Goal: Task Accomplishment & Management: Use online tool/utility

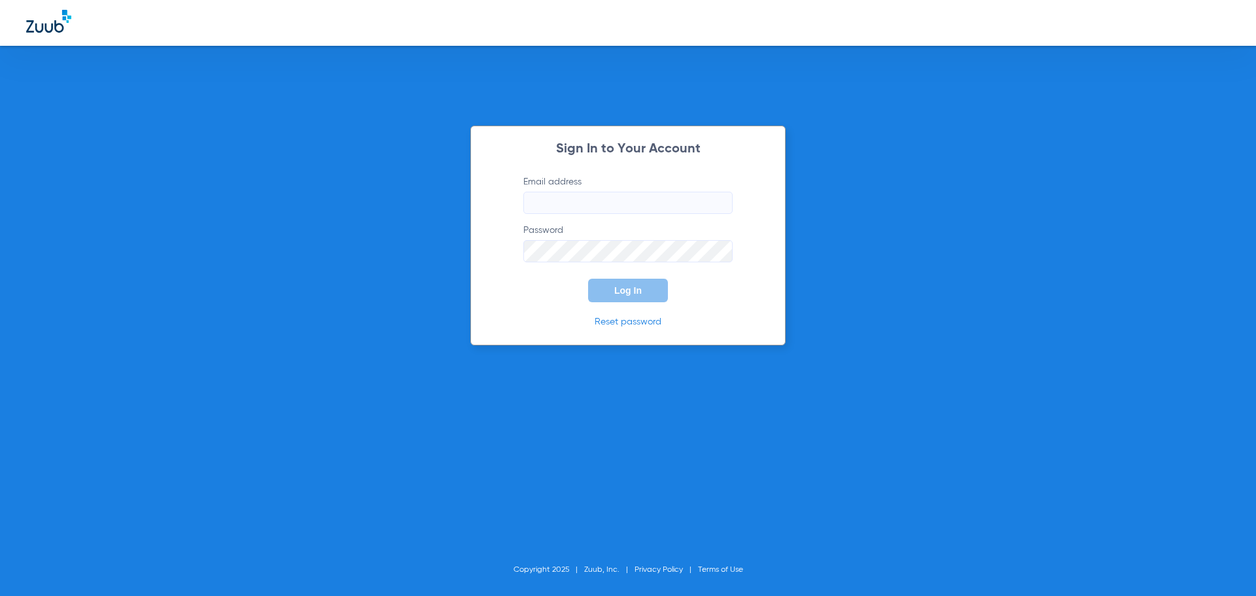
type input "[EMAIL_ADDRESS][DOMAIN_NAME]"
click at [631, 300] on button "Log In" at bounding box center [628, 291] width 80 height 24
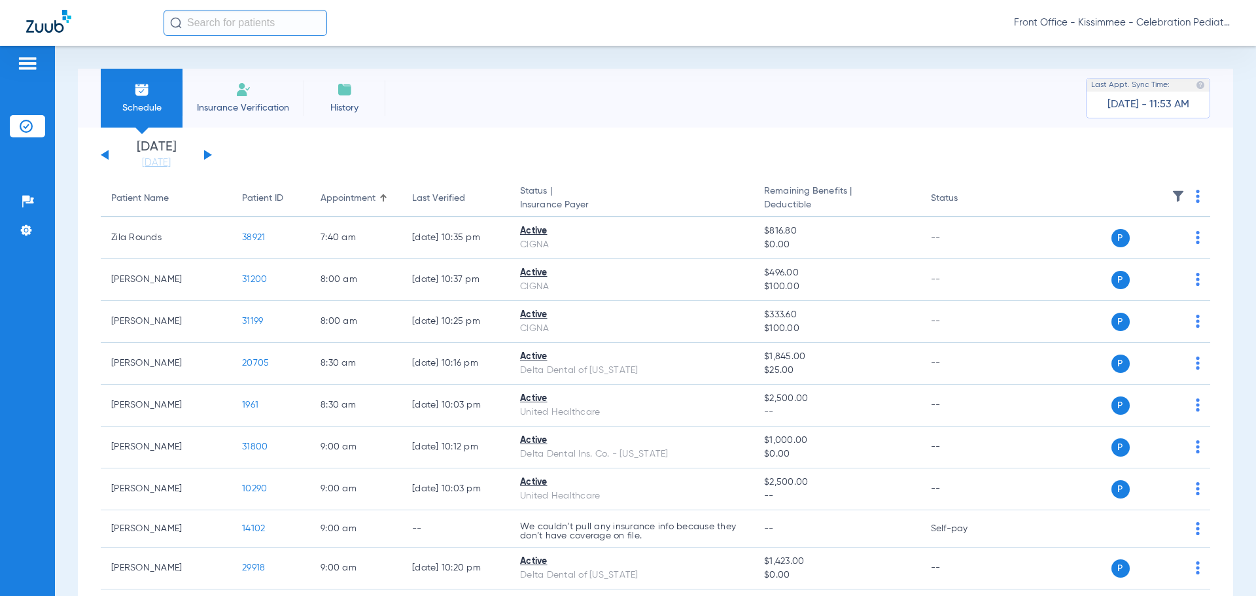
click at [214, 153] on app-single-date-navigator "[DATE] [DATE] [DATE] [DATE] [DATE] [DATE] [DATE] [DATE] [DATE] [DATE] [DATE] [D…" at bounding box center [656, 155] width 1110 height 29
click at [207, 153] on button at bounding box center [208, 155] width 8 height 10
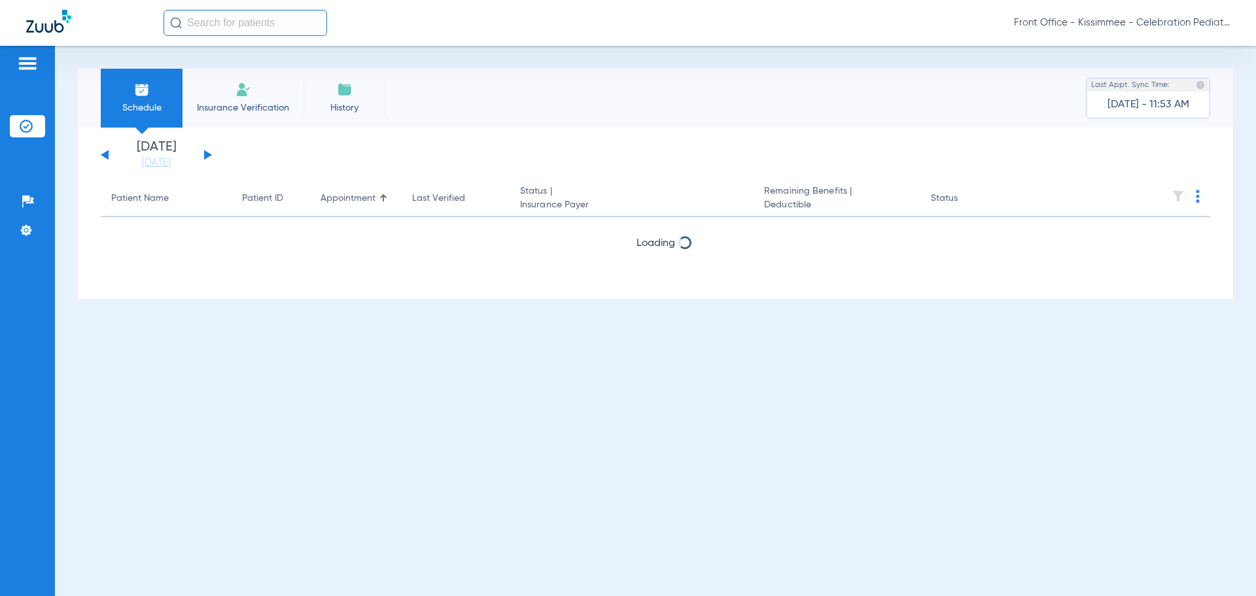
click at [207, 153] on button at bounding box center [208, 155] width 8 height 10
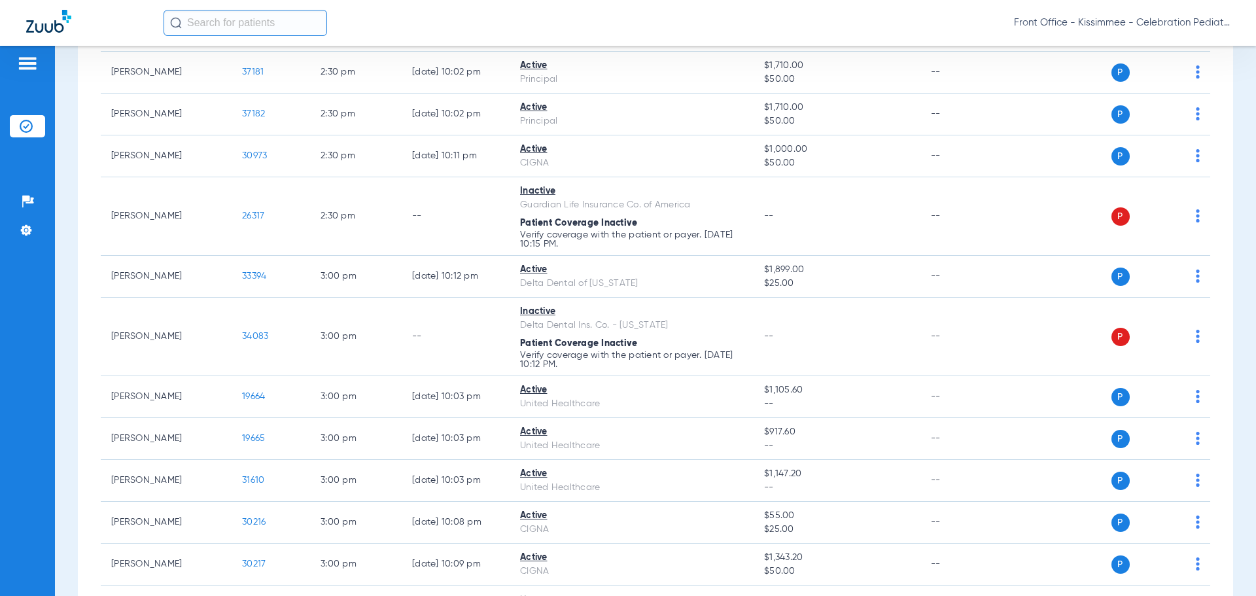
scroll to position [2617, 0]
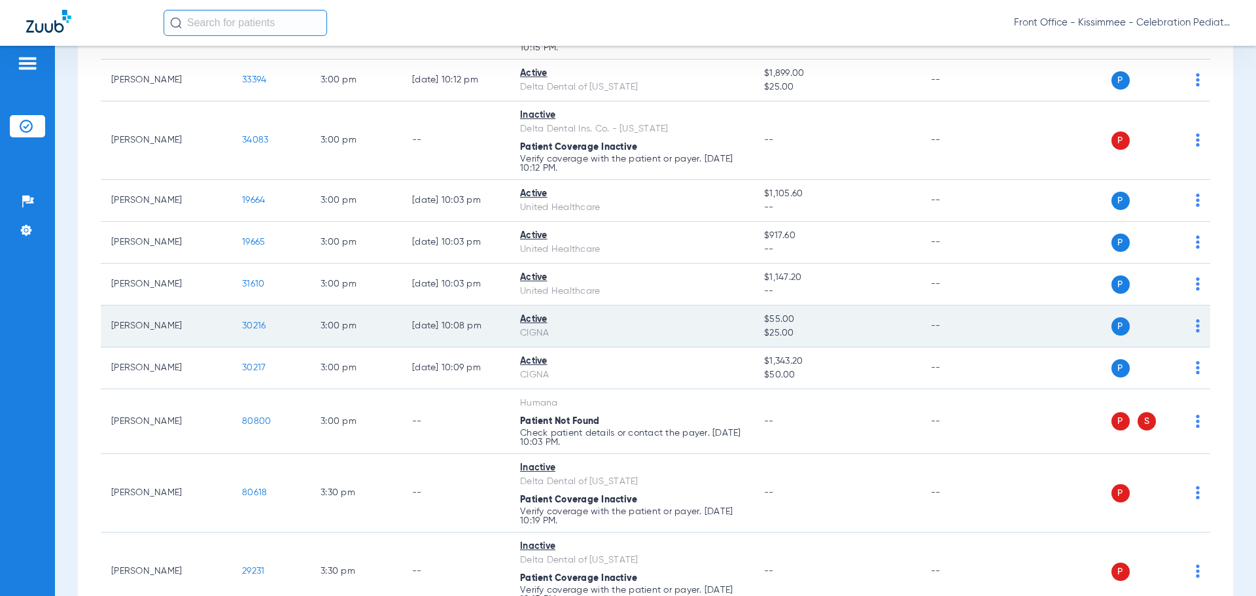
click at [255, 328] on span "30216" at bounding box center [254, 325] width 24 height 9
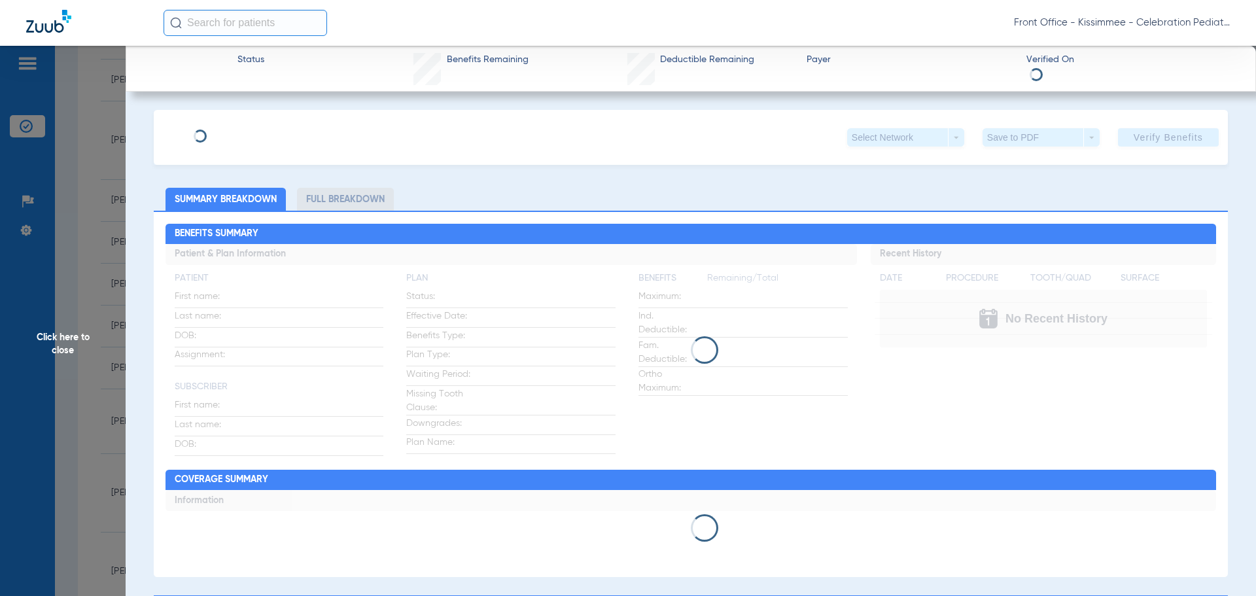
click at [343, 196] on li "Full Breakdown" at bounding box center [345, 199] width 97 height 23
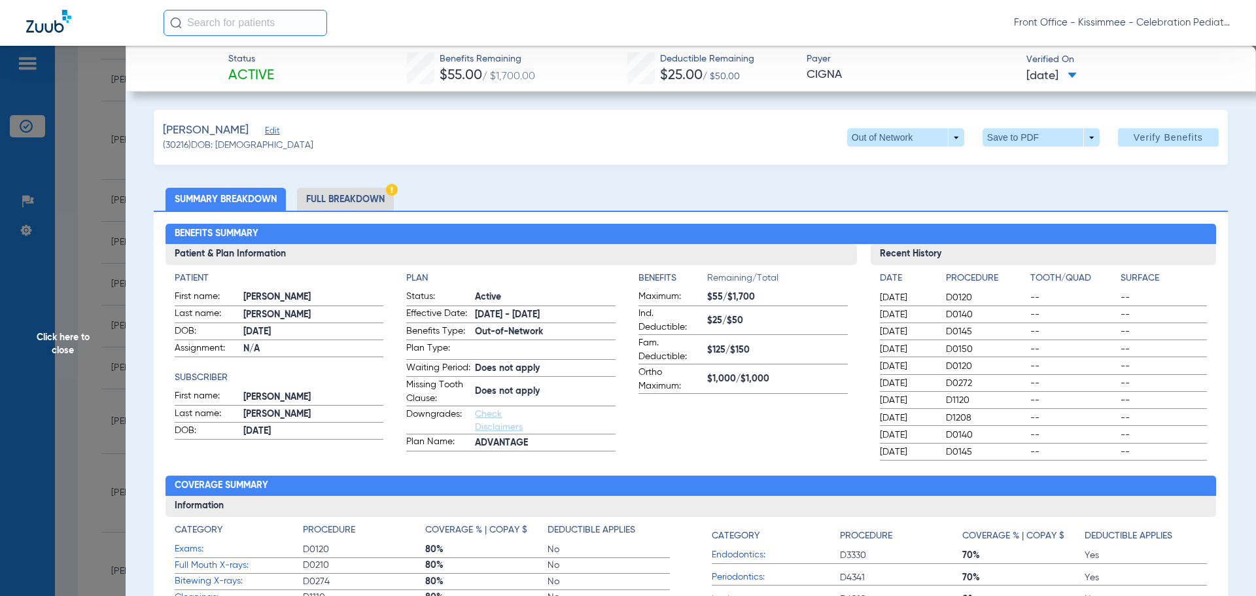
click at [65, 328] on span "Click here to close" at bounding box center [63, 344] width 126 height 596
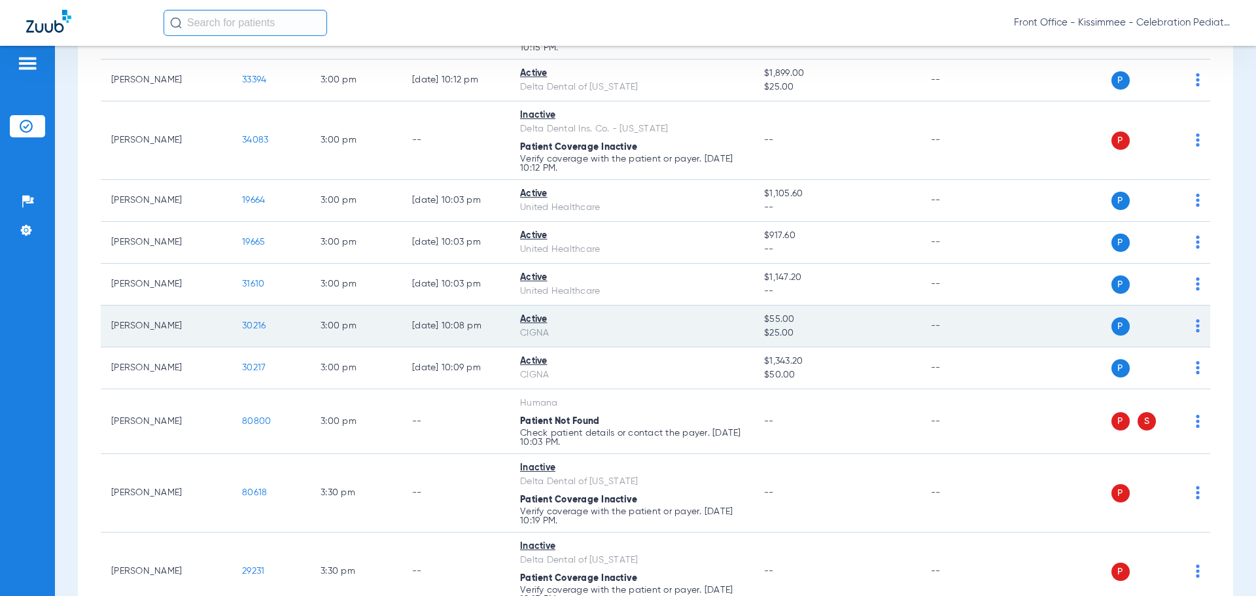
click at [251, 321] on span "30216" at bounding box center [254, 325] width 24 height 9
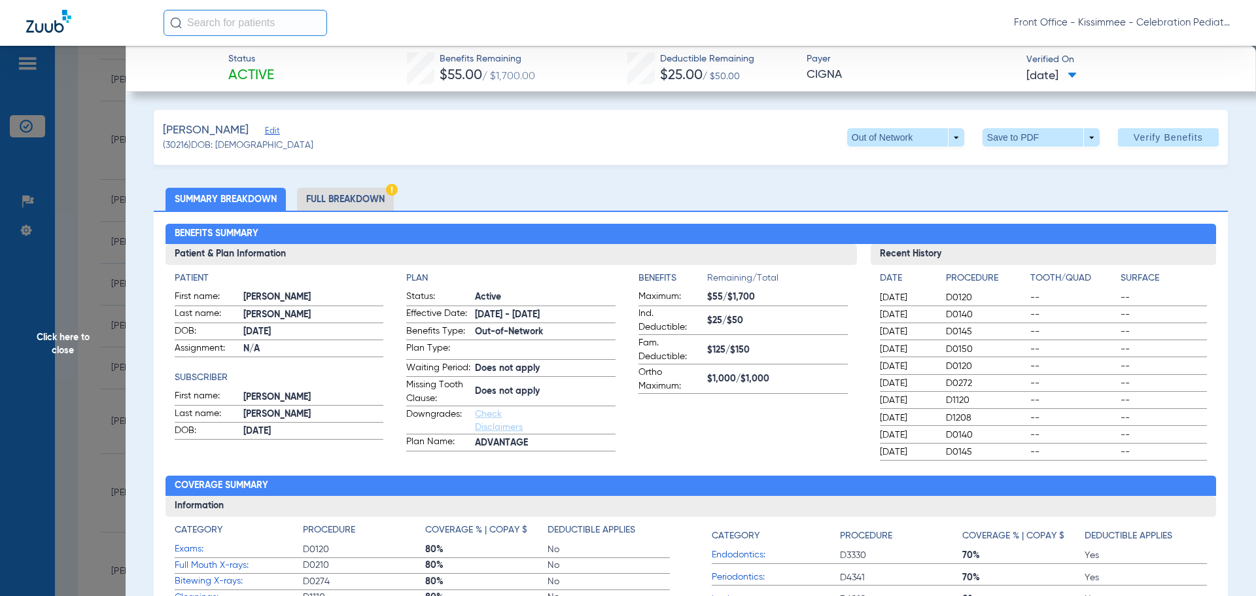
click at [80, 341] on span "Click here to close" at bounding box center [63, 344] width 126 height 596
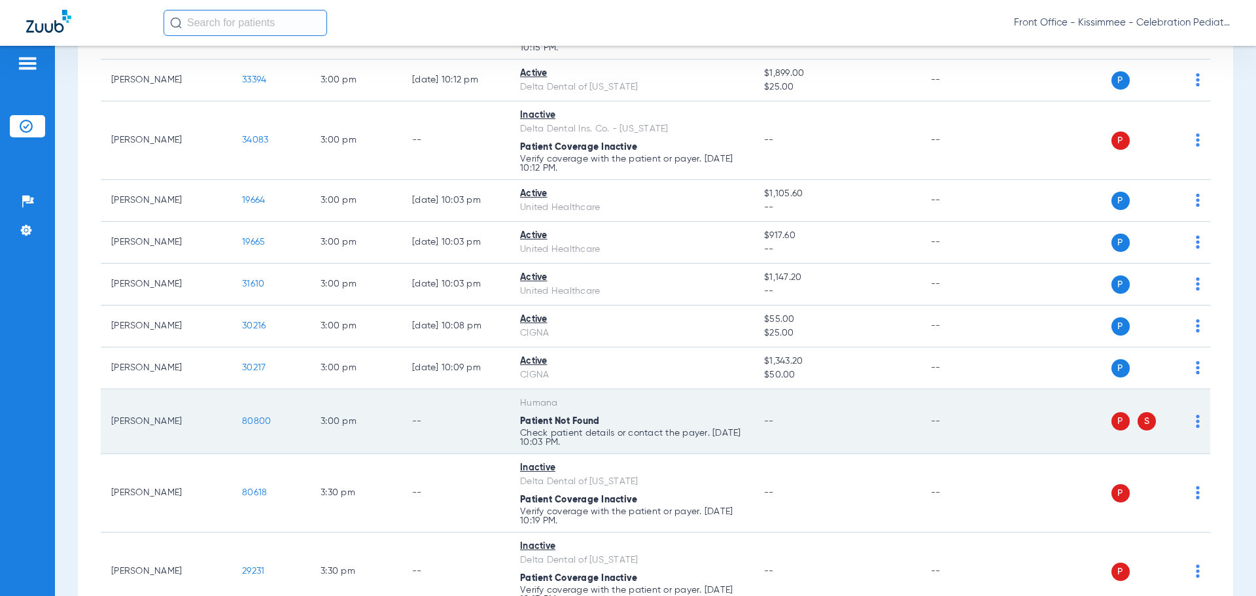
click at [243, 417] on span "80800" at bounding box center [256, 421] width 29 height 9
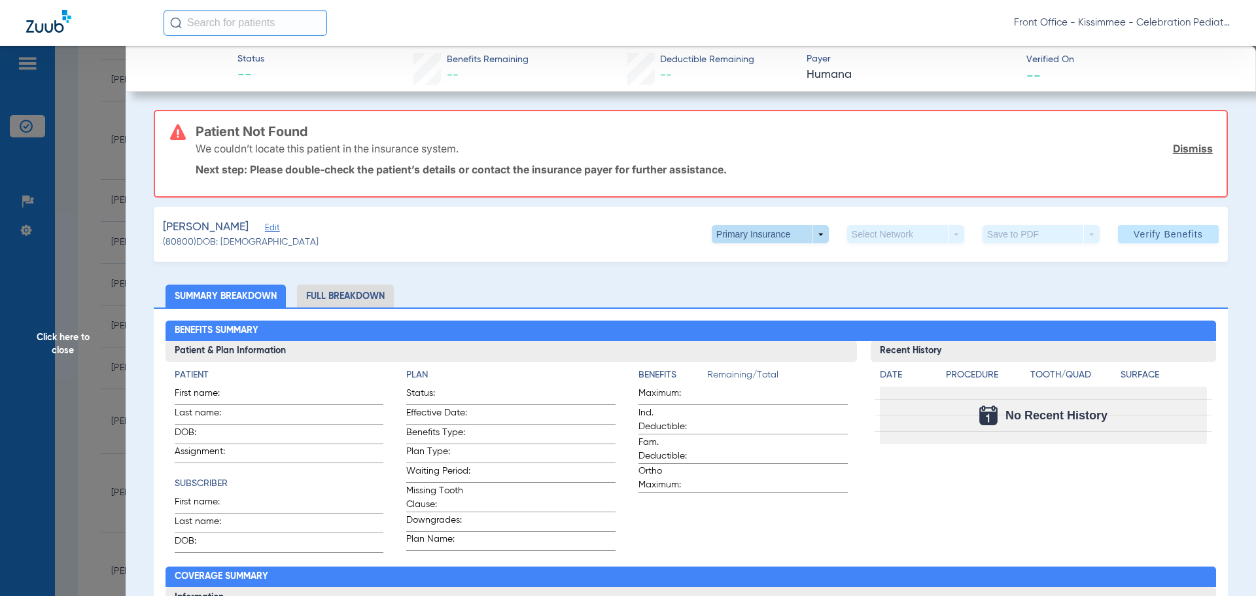
click at [803, 241] on span at bounding box center [770, 234] width 117 height 18
click at [774, 285] on span "Secondary Insurance" at bounding box center [756, 286] width 86 height 9
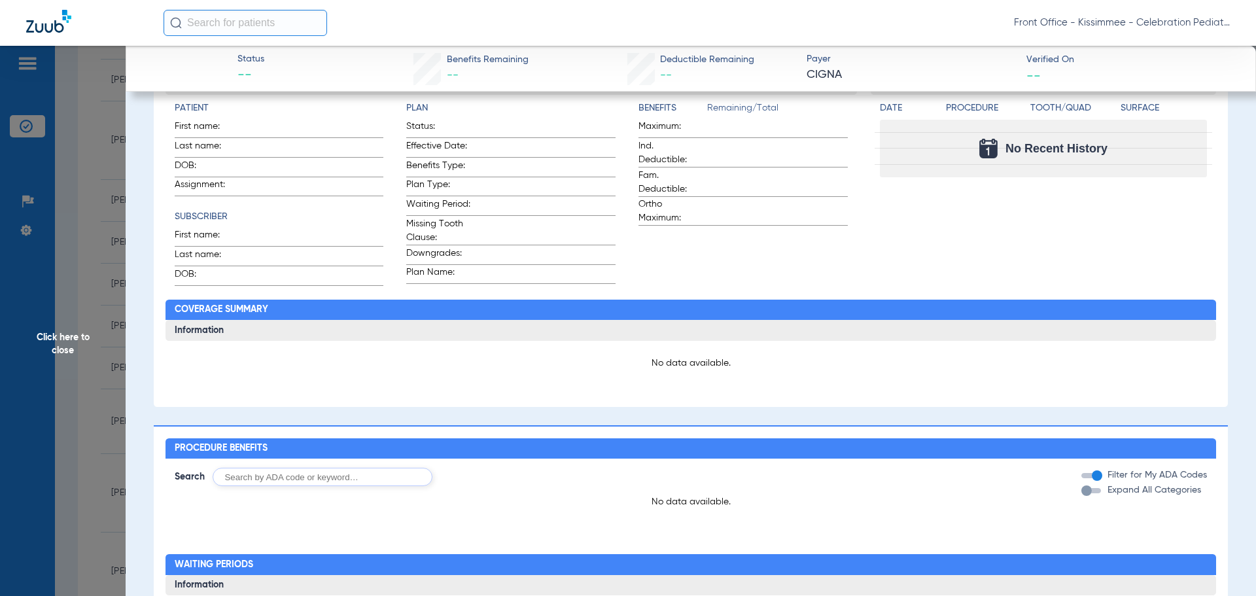
scroll to position [262, 0]
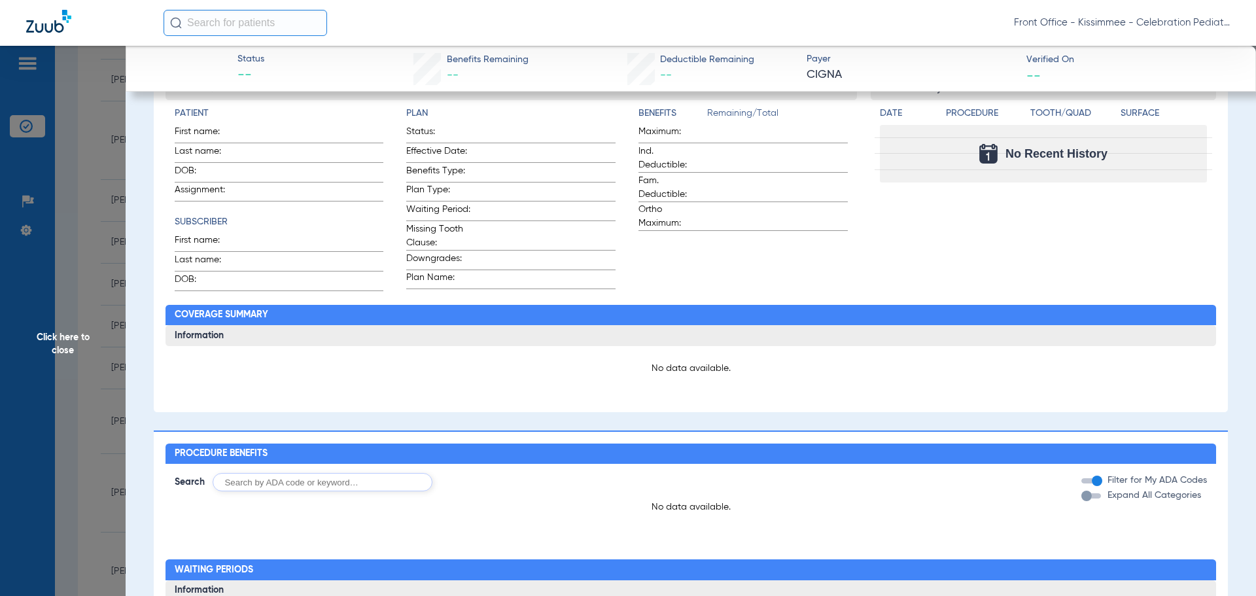
click at [82, 379] on span "Click here to close" at bounding box center [63, 344] width 126 height 596
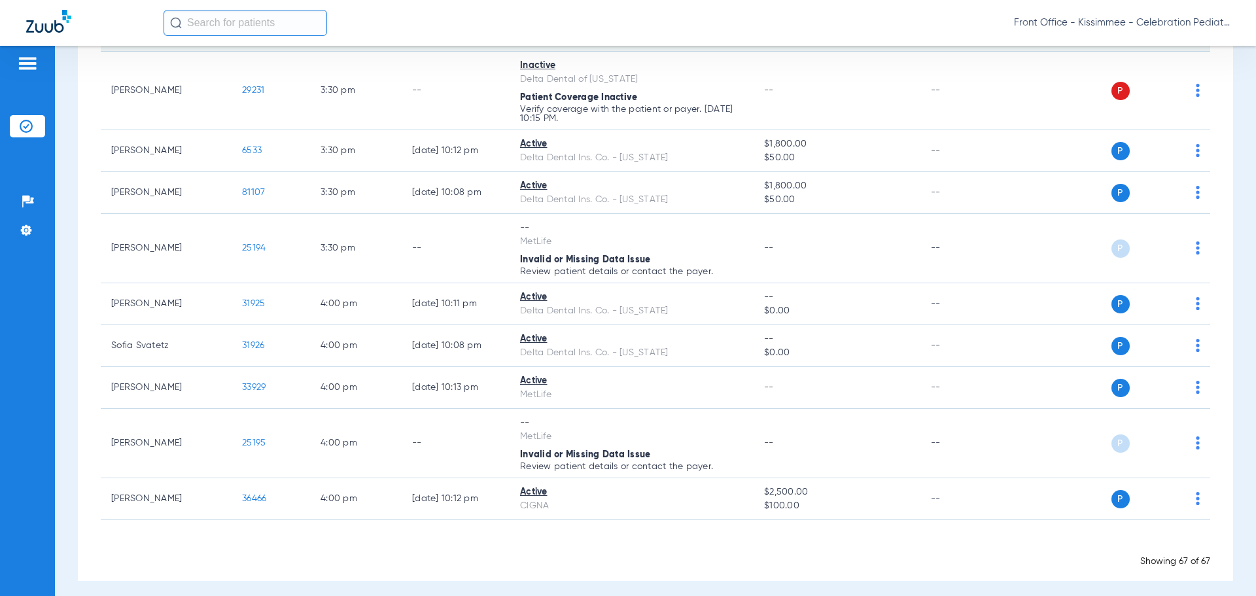
scroll to position [3106, 0]
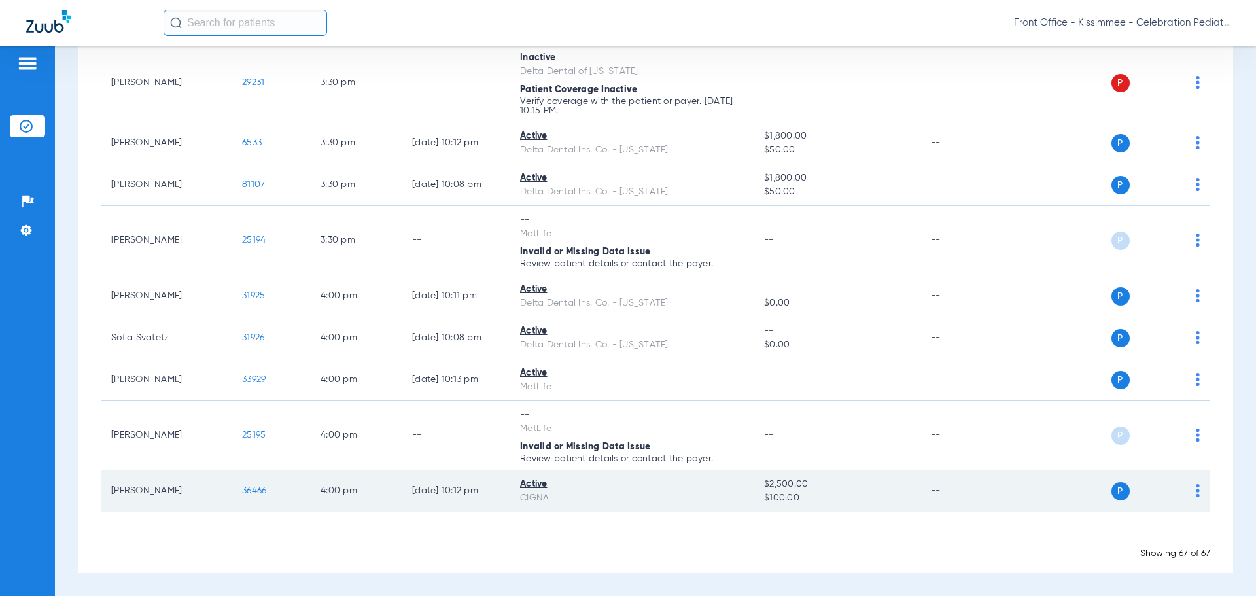
click at [251, 494] on span "36466" at bounding box center [254, 490] width 24 height 9
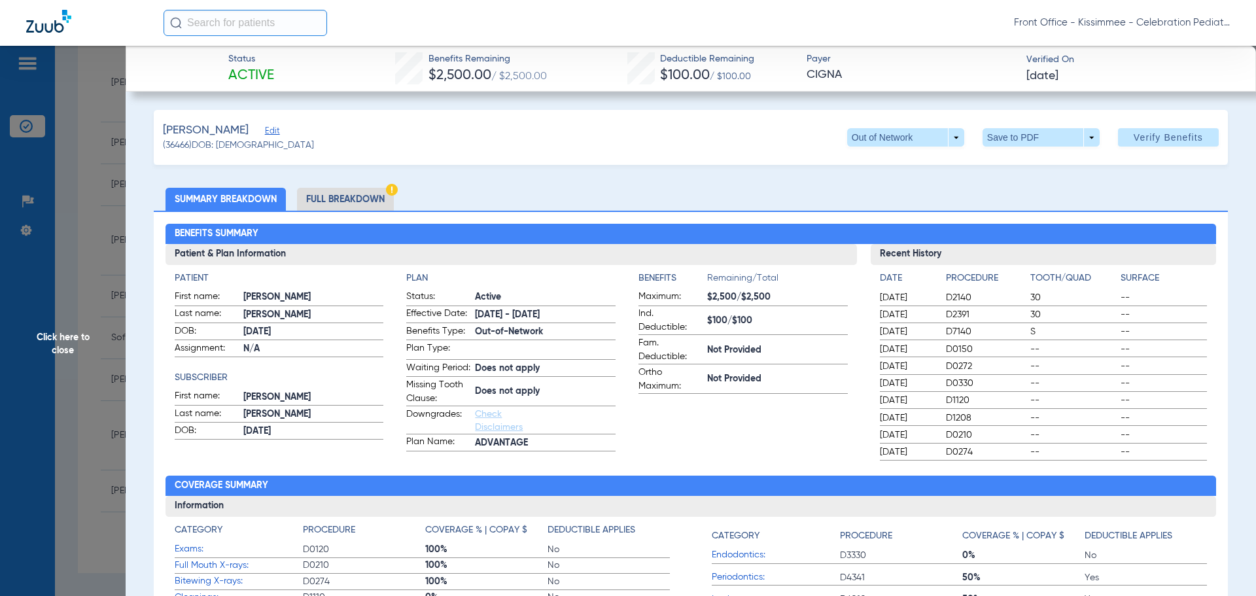
click at [338, 199] on li "Full Breakdown" at bounding box center [345, 199] width 97 height 23
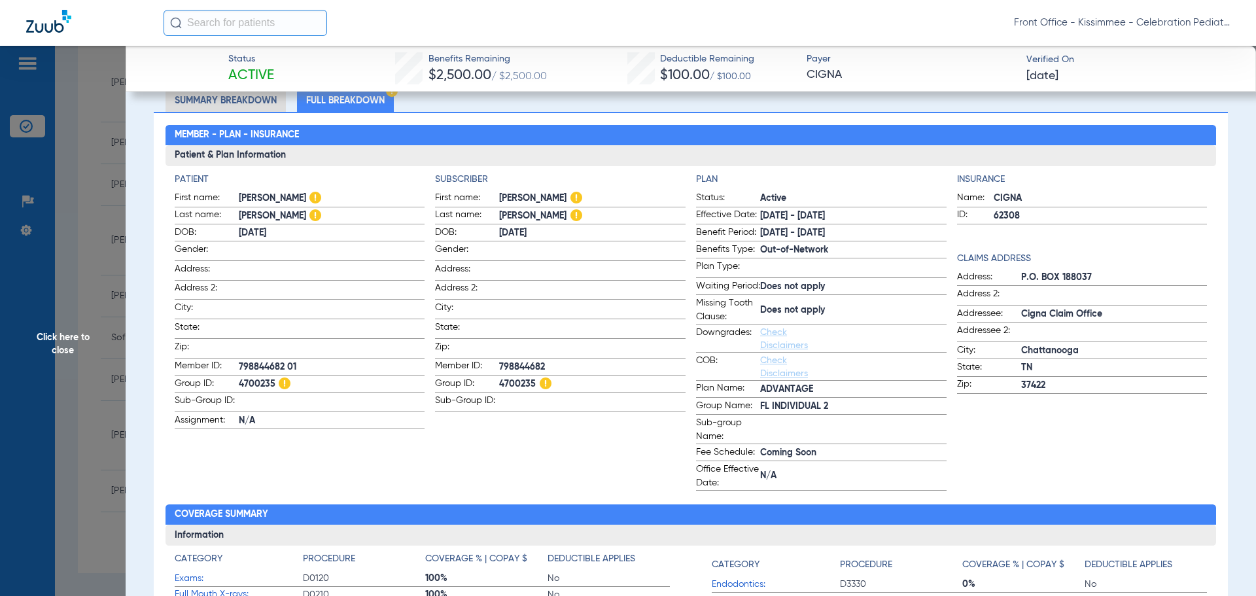
scroll to position [131, 0]
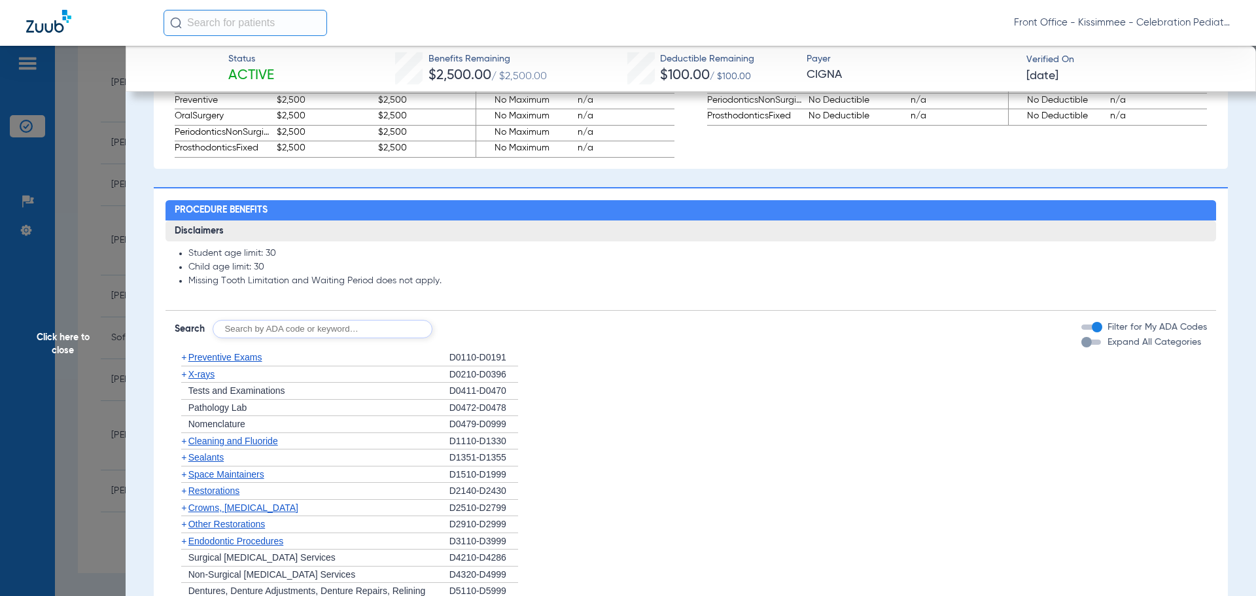
scroll to position [916, 0]
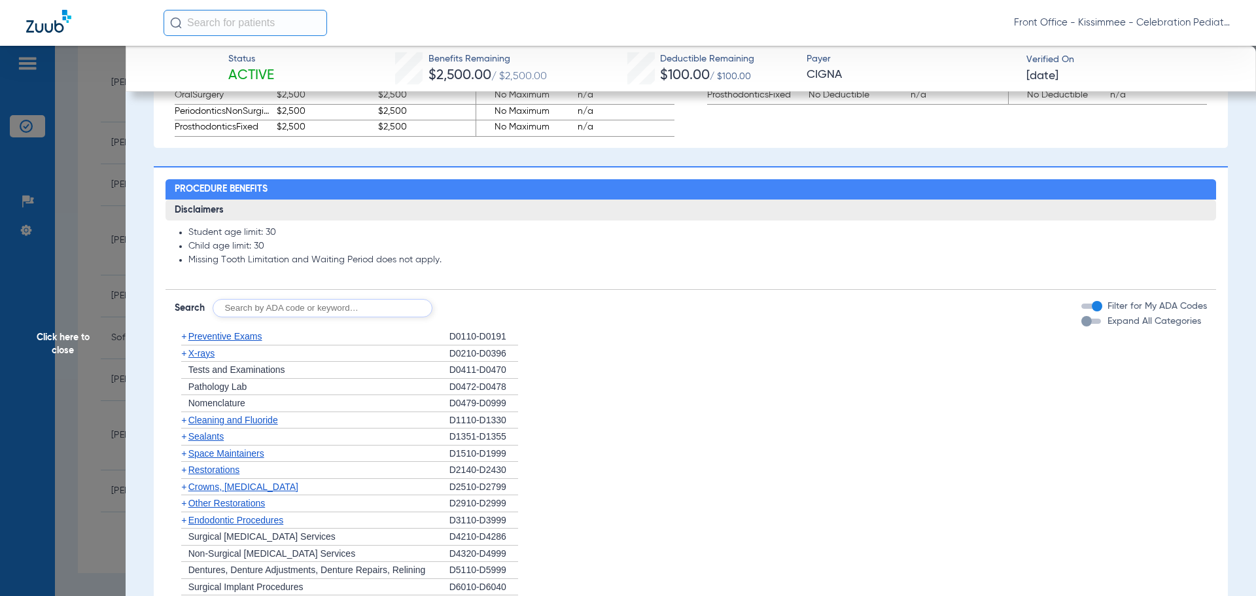
click at [1081, 326] on div "button" at bounding box center [1086, 321] width 10 height 10
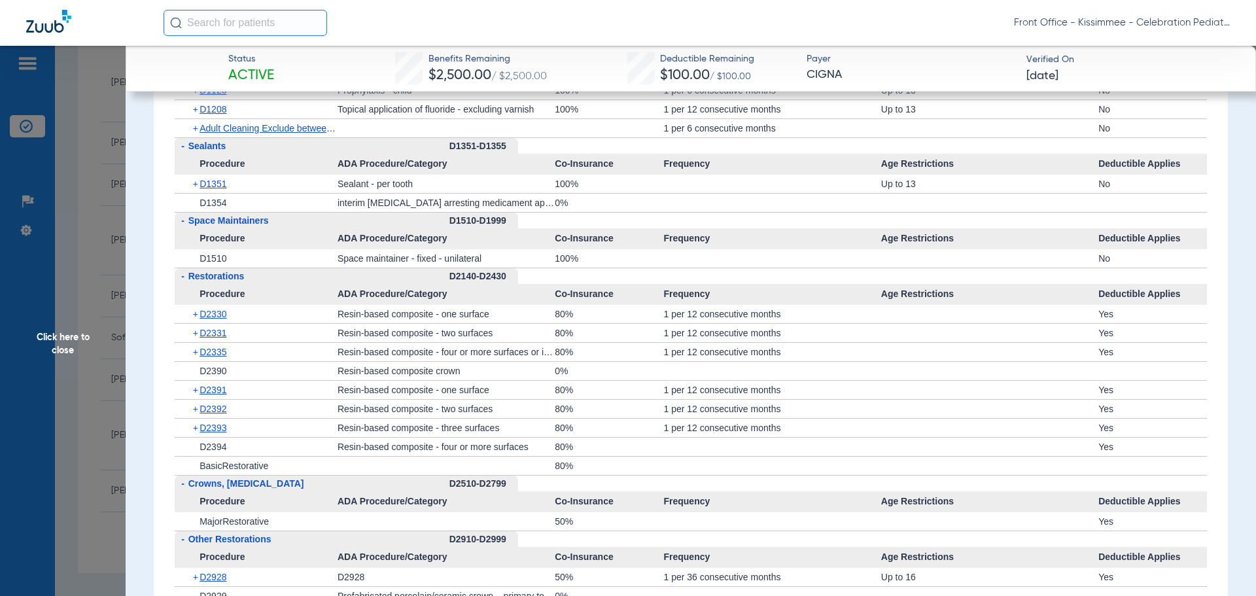
scroll to position [1505, 0]
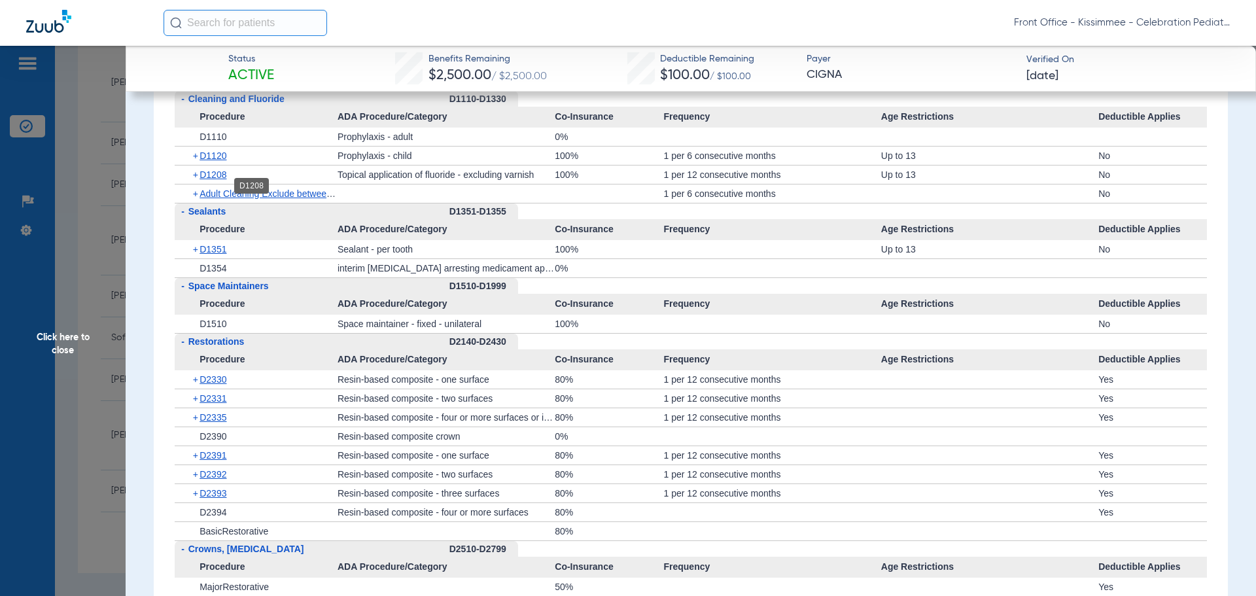
click at [218, 180] on span "D1208" at bounding box center [213, 174] width 27 height 10
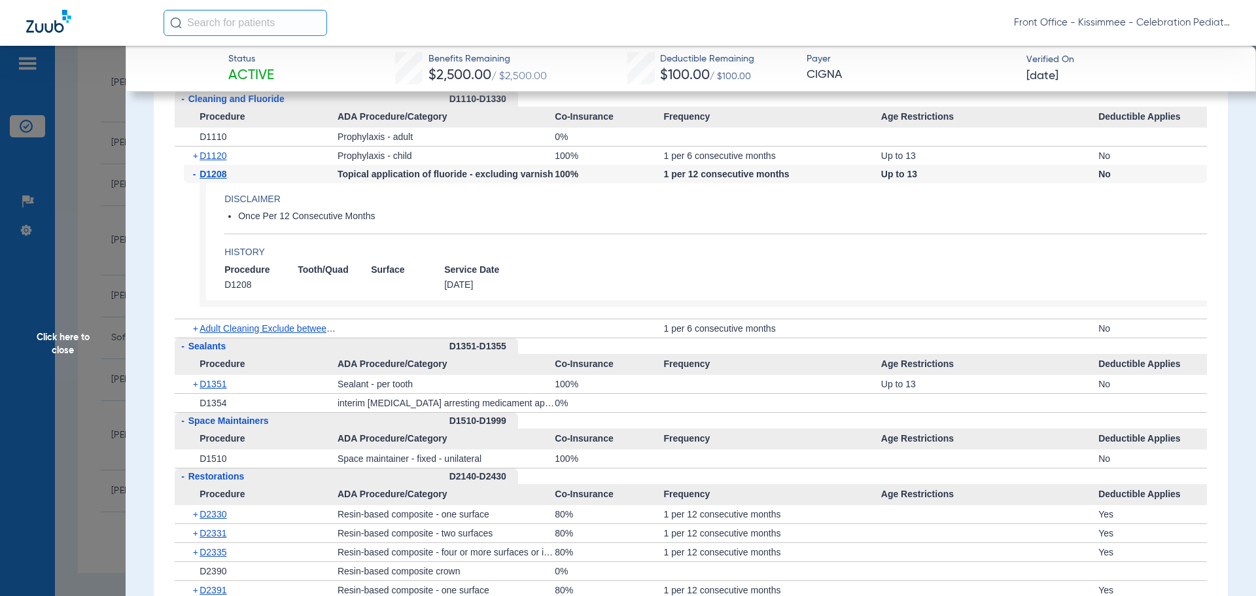
click at [209, 393] on div "+ D1351" at bounding box center [261, 384] width 154 height 18
click at [211, 389] on span "D1351" at bounding box center [213, 384] width 27 height 10
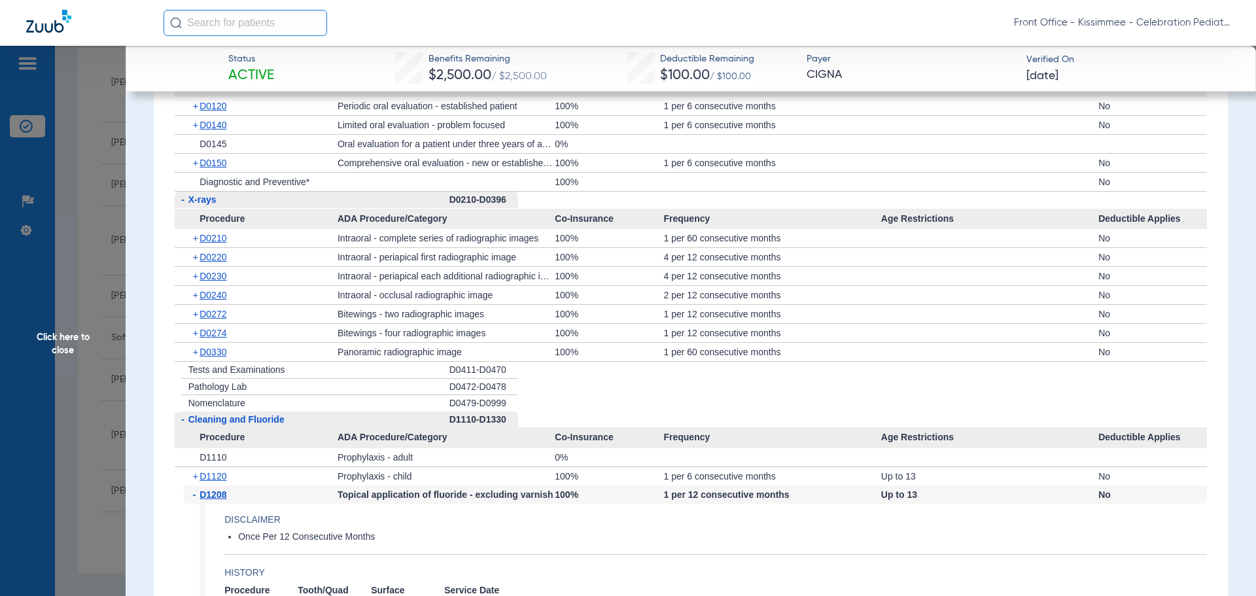
scroll to position [1047, 0]
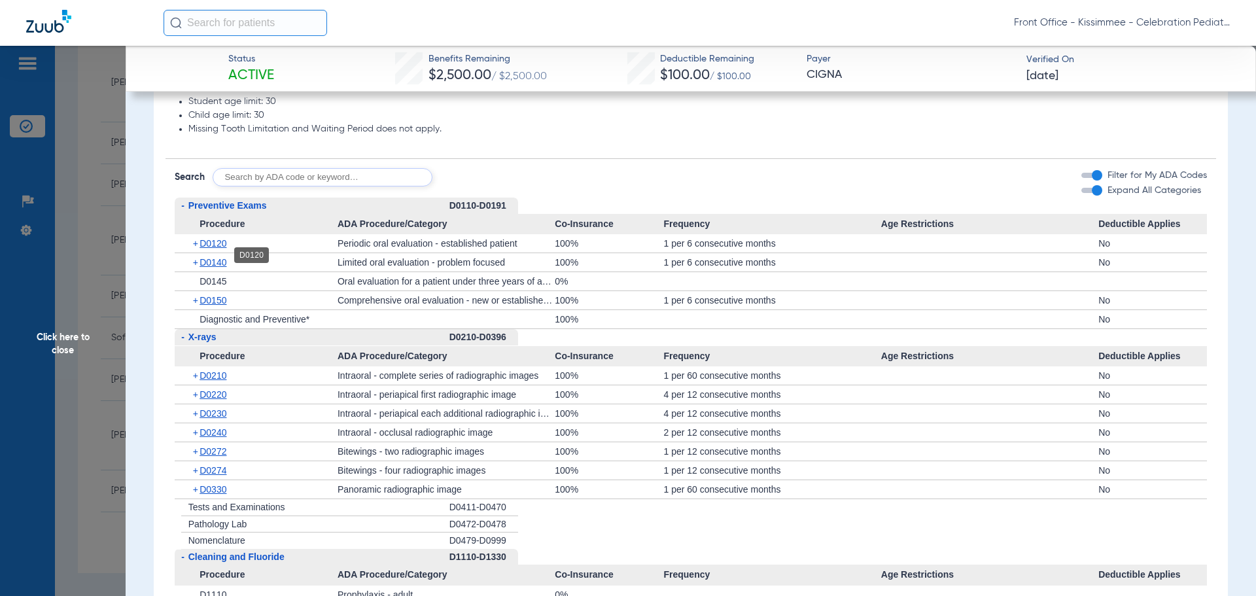
click at [211, 249] on span "D0120" at bounding box center [213, 243] width 27 height 10
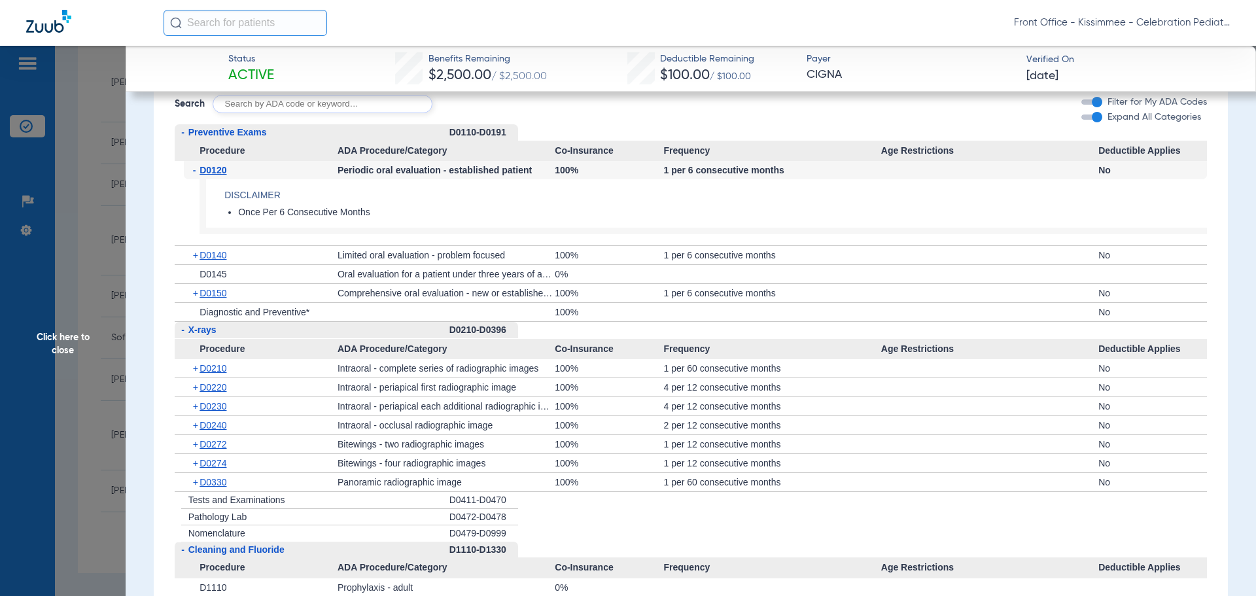
scroll to position [1178, 0]
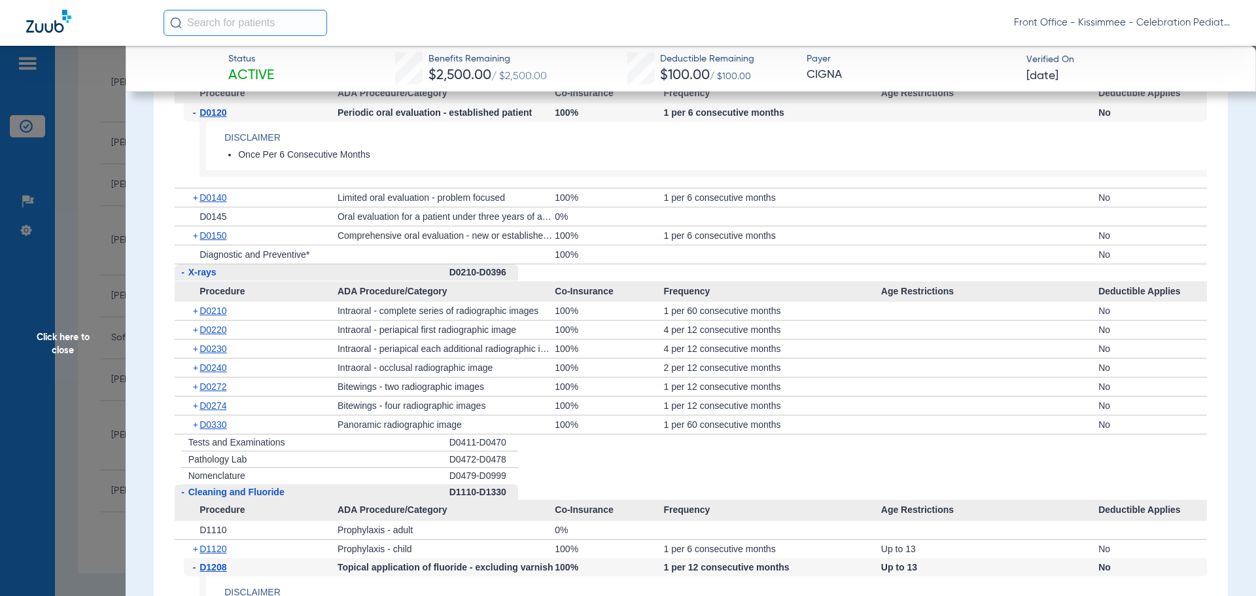
click at [220, 221] on div "+ D0145" at bounding box center [261, 216] width 154 height 18
click at [220, 203] on span "D0140" at bounding box center [213, 197] width 27 height 10
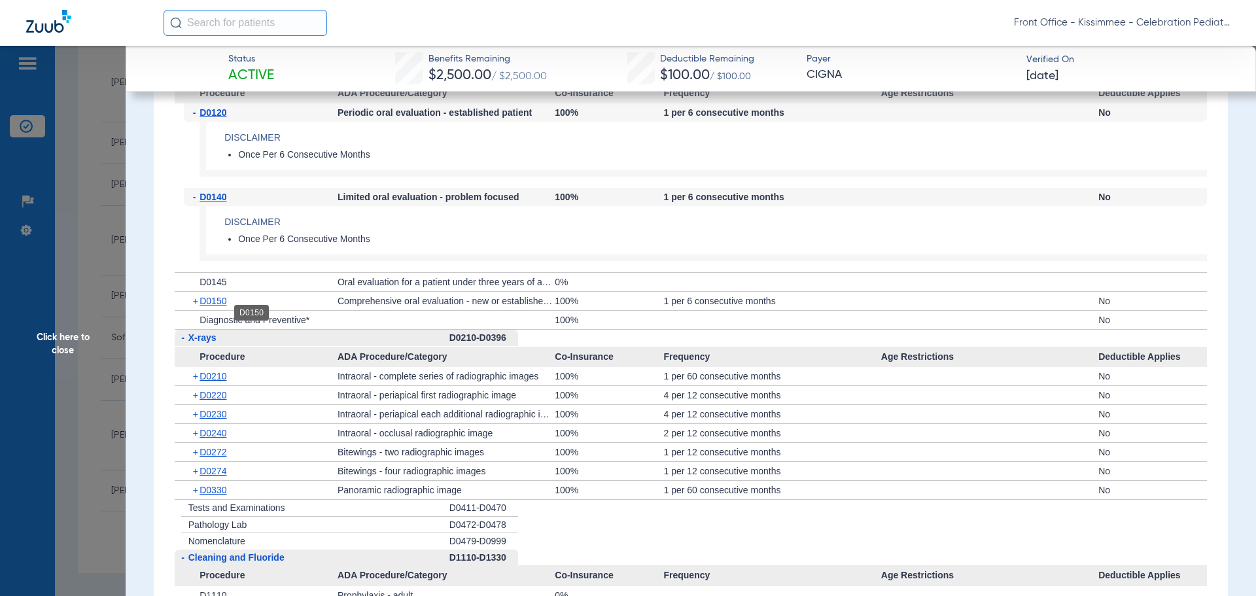
click at [218, 306] on span "D0150" at bounding box center [213, 301] width 27 height 10
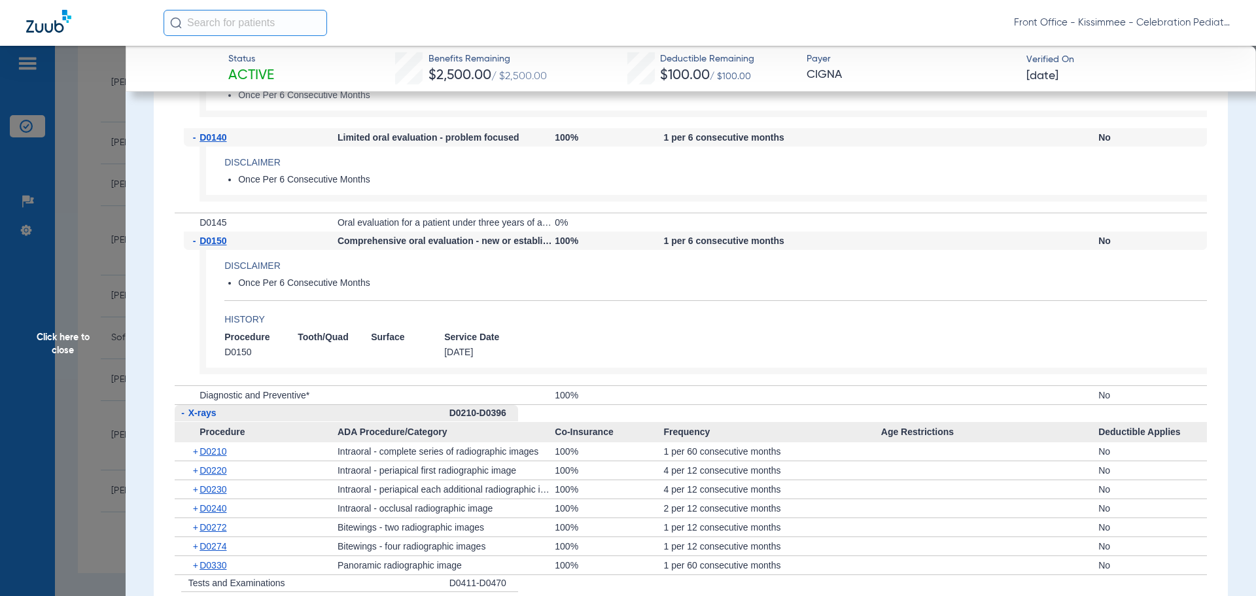
scroll to position [1308, 0]
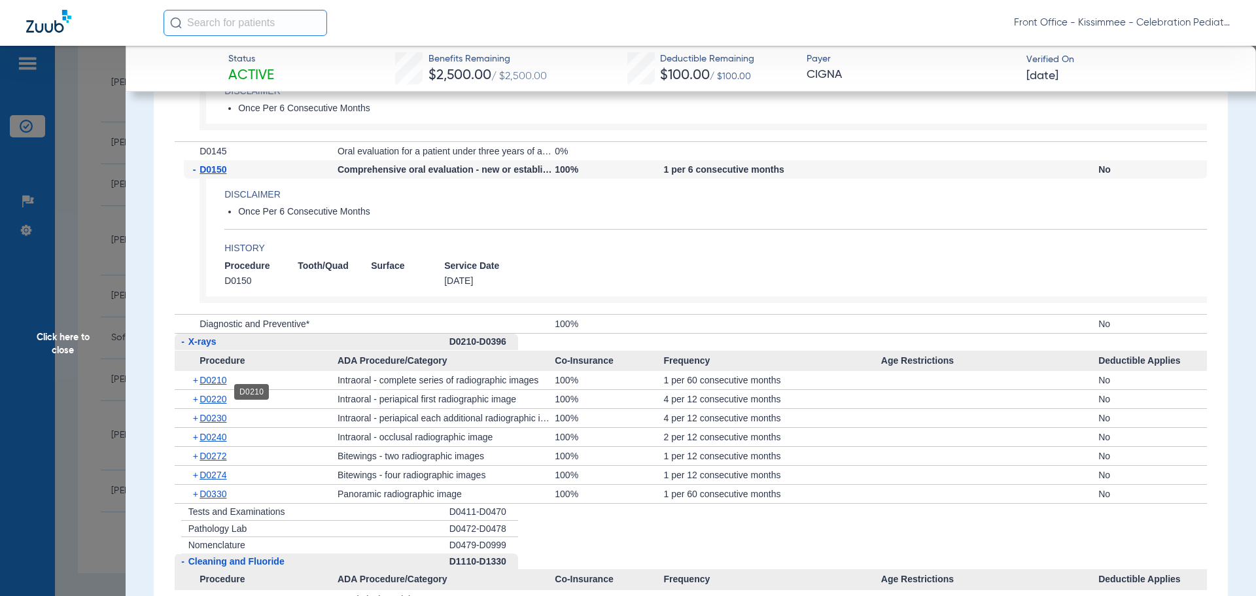
click at [219, 385] on span "D0210" at bounding box center [213, 380] width 27 height 10
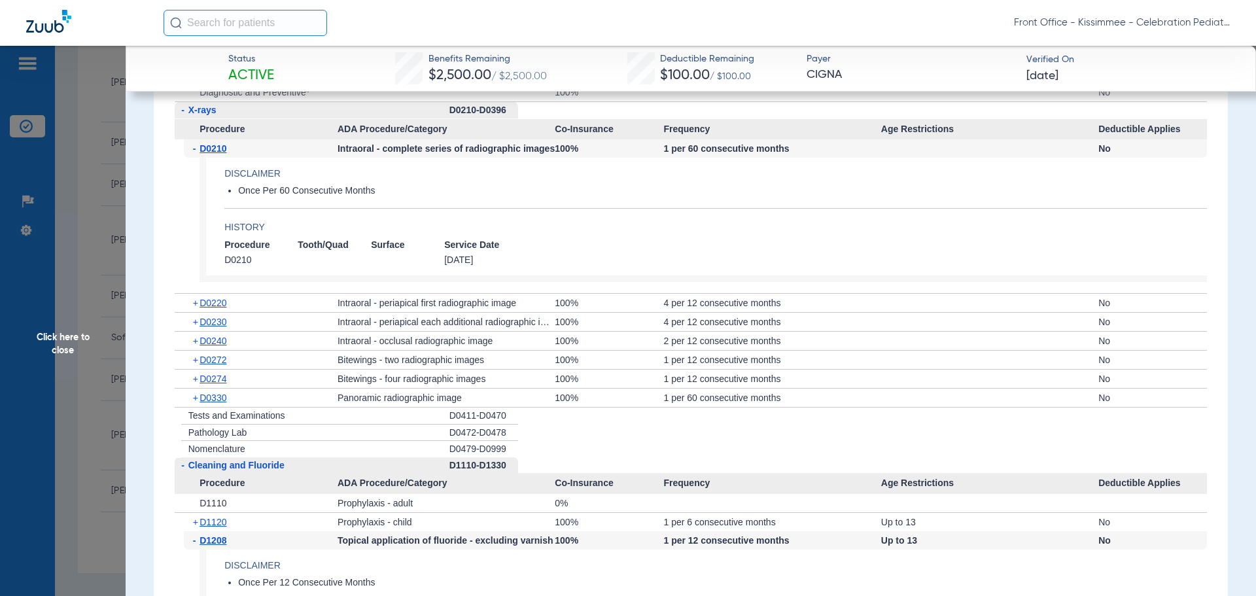
scroll to position [1570, 0]
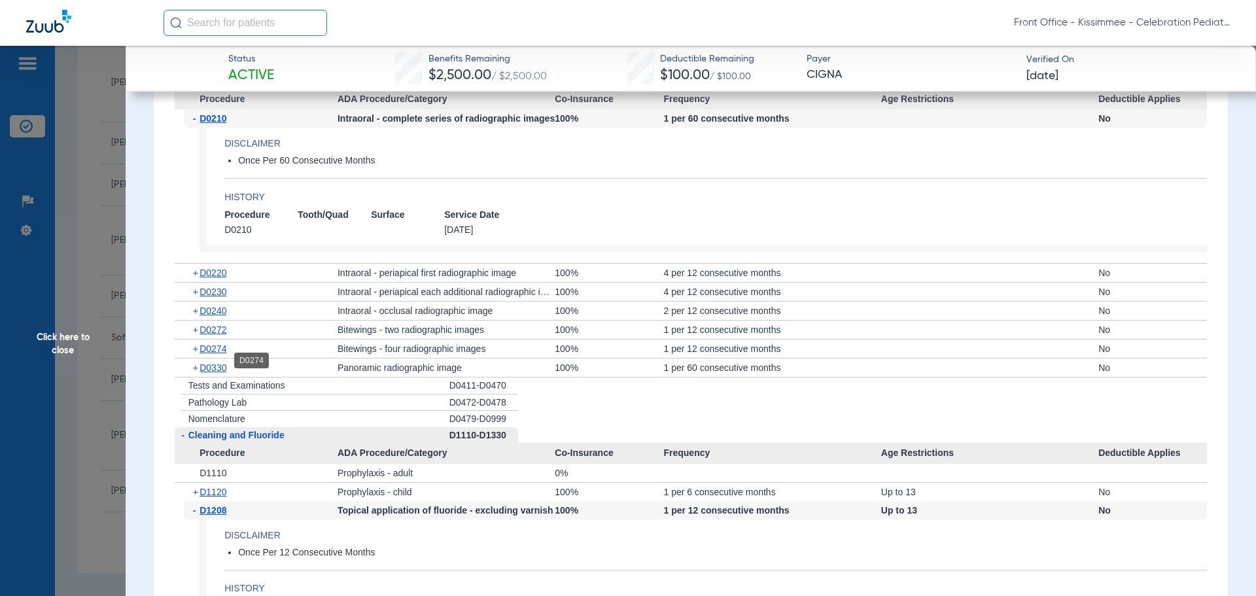
click at [213, 354] on span "D0274" at bounding box center [213, 348] width 27 height 10
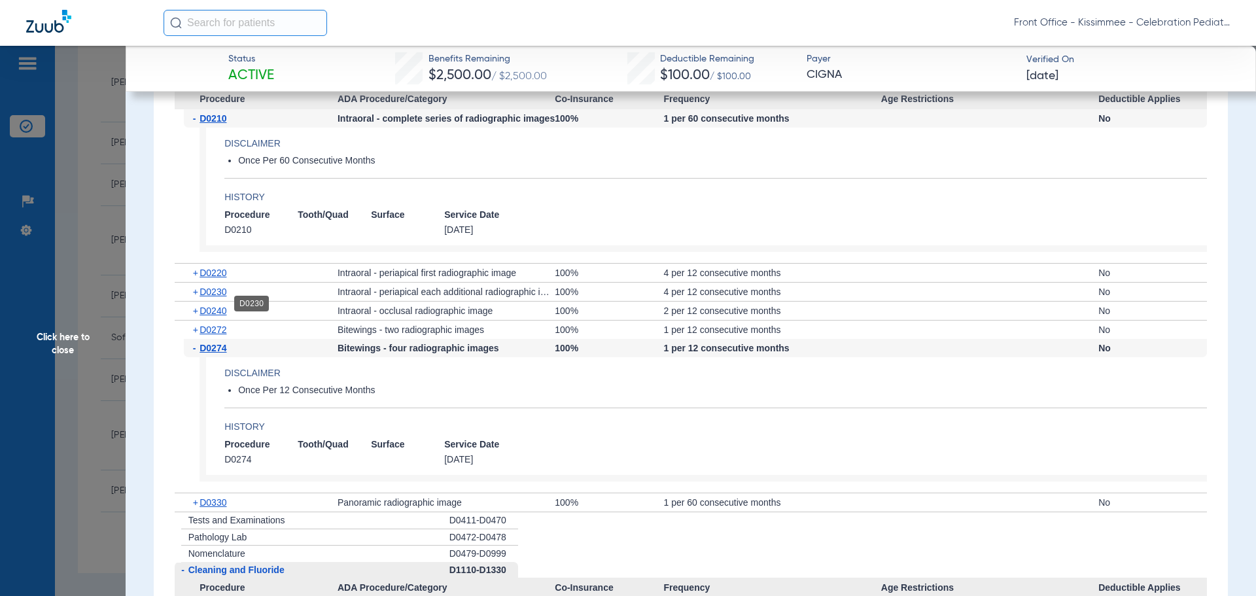
click at [219, 297] on span "D0230" at bounding box center [213, 292] width 27 height 10
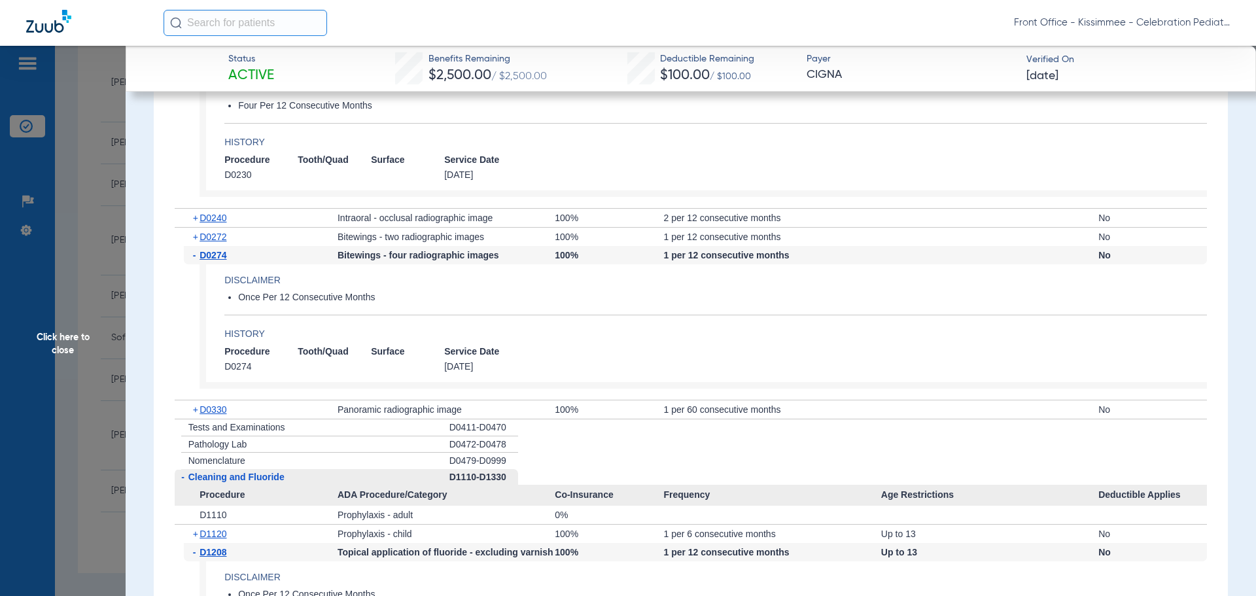
scroll to position [1832, 0]
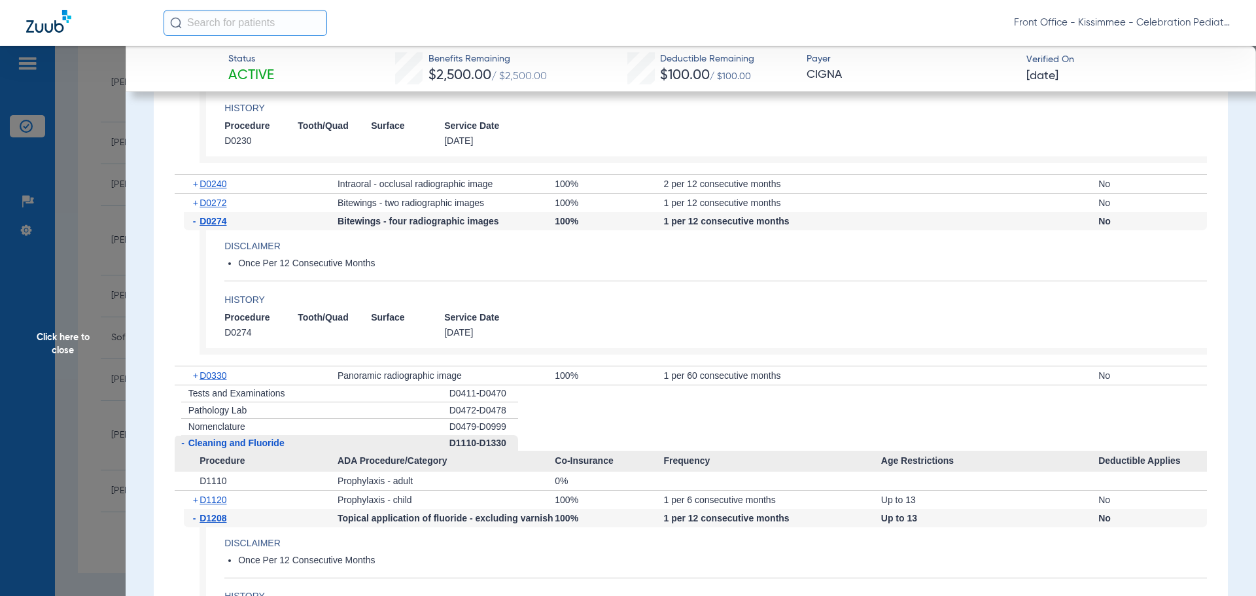
click at [627, 307] on h4 "History" at bounding box center [715, 300] width 983 height 14
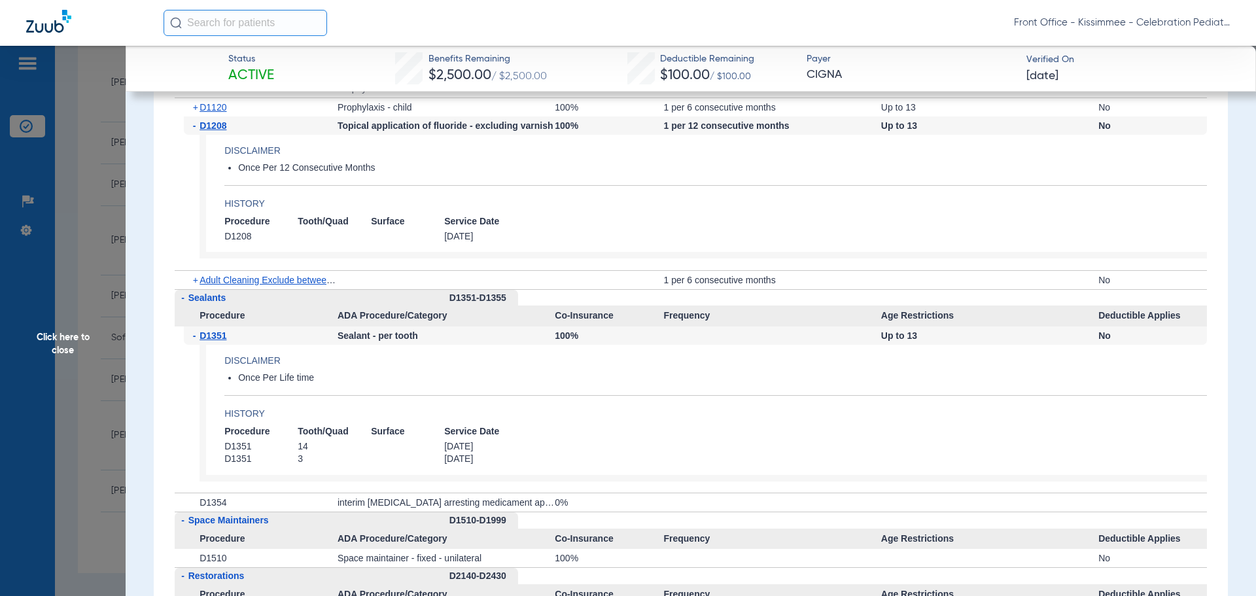
scroll to position [2290, 0]
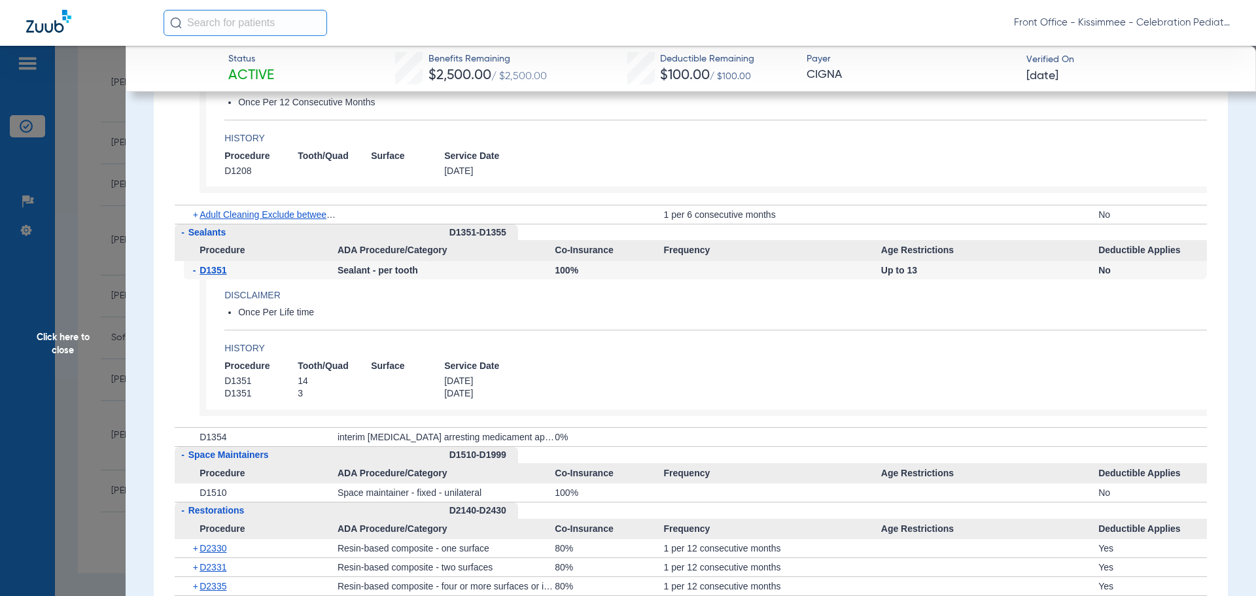
click at [48, 343] on span "Click here to close" at bounding box center [63, 344] width 126 height 596
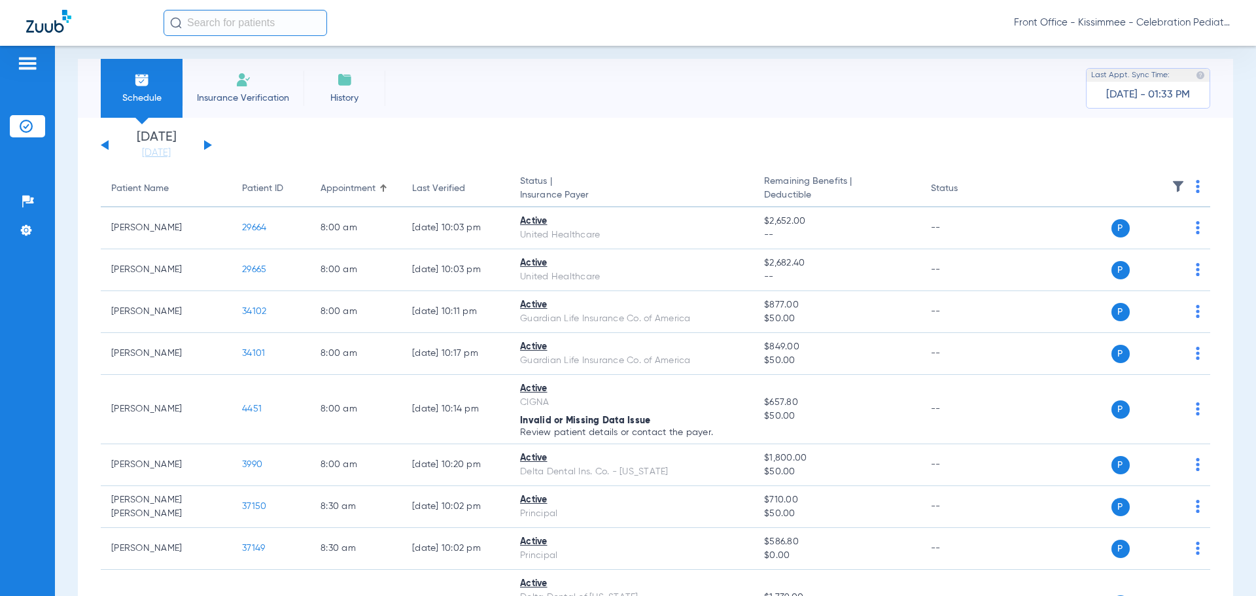
scroll to position [0, 0]
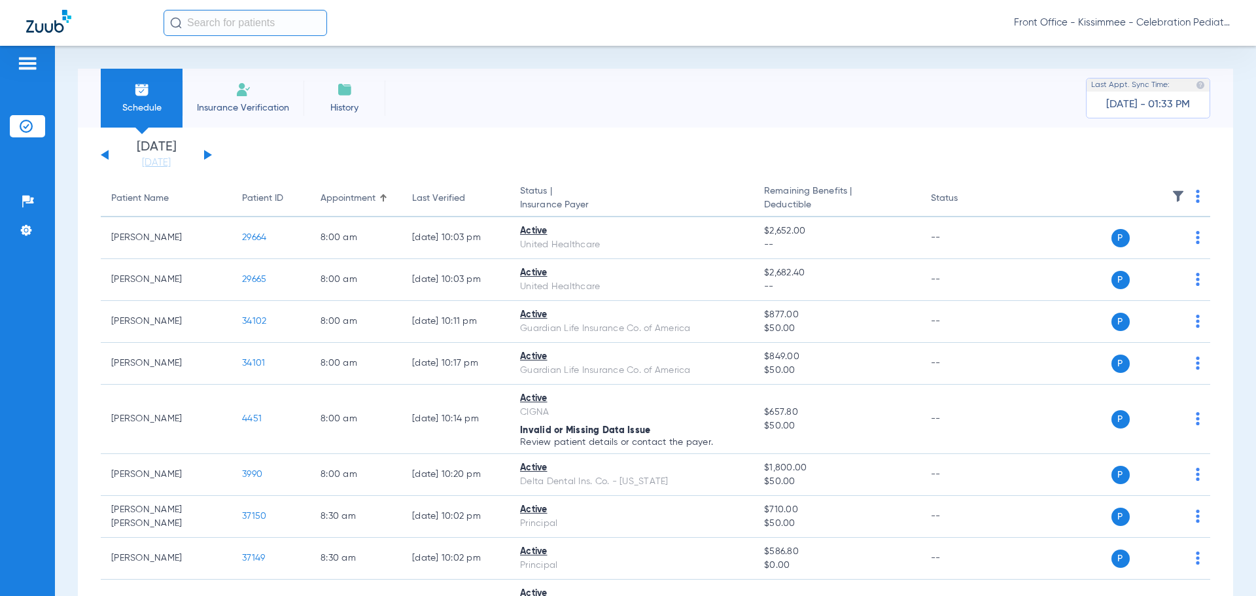
click at [106, 155] on button at bounding box center [105, 155] width 8 height 10
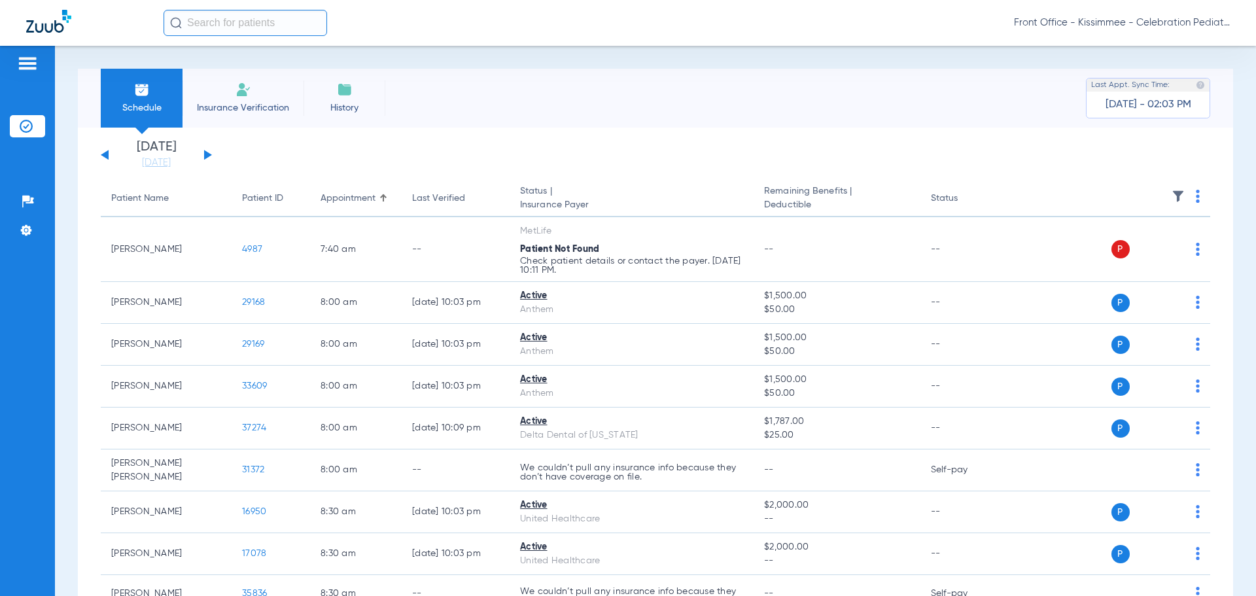
click at [208, 152] on button at bounding box center [208, 155] width 8 height 10
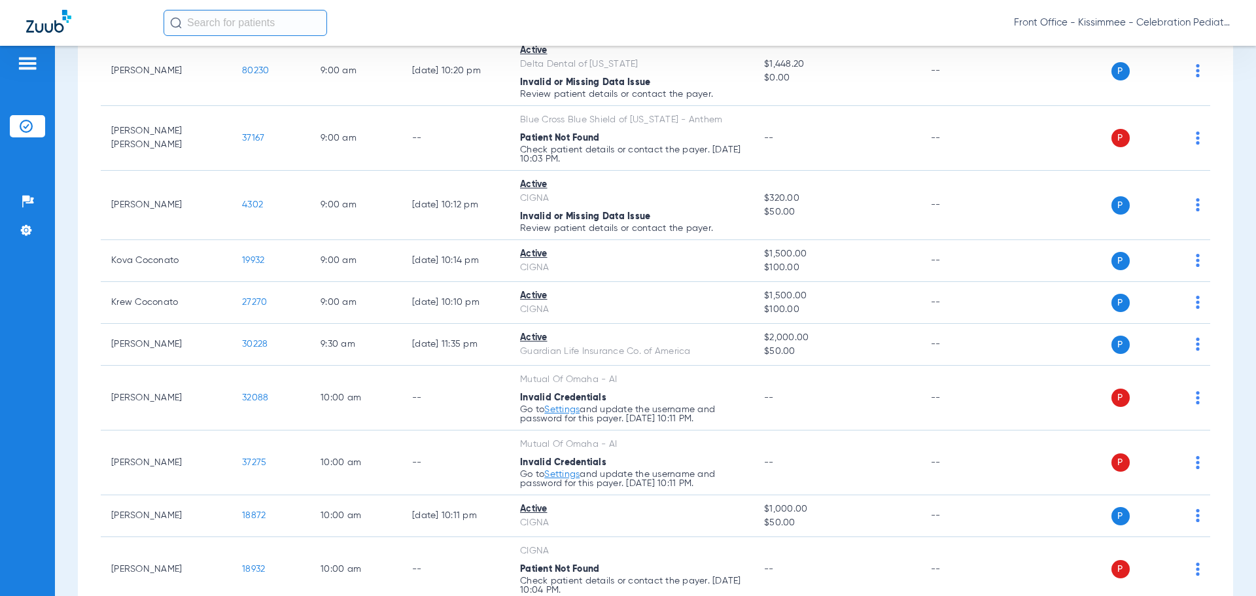
scroll to position [720, 0]
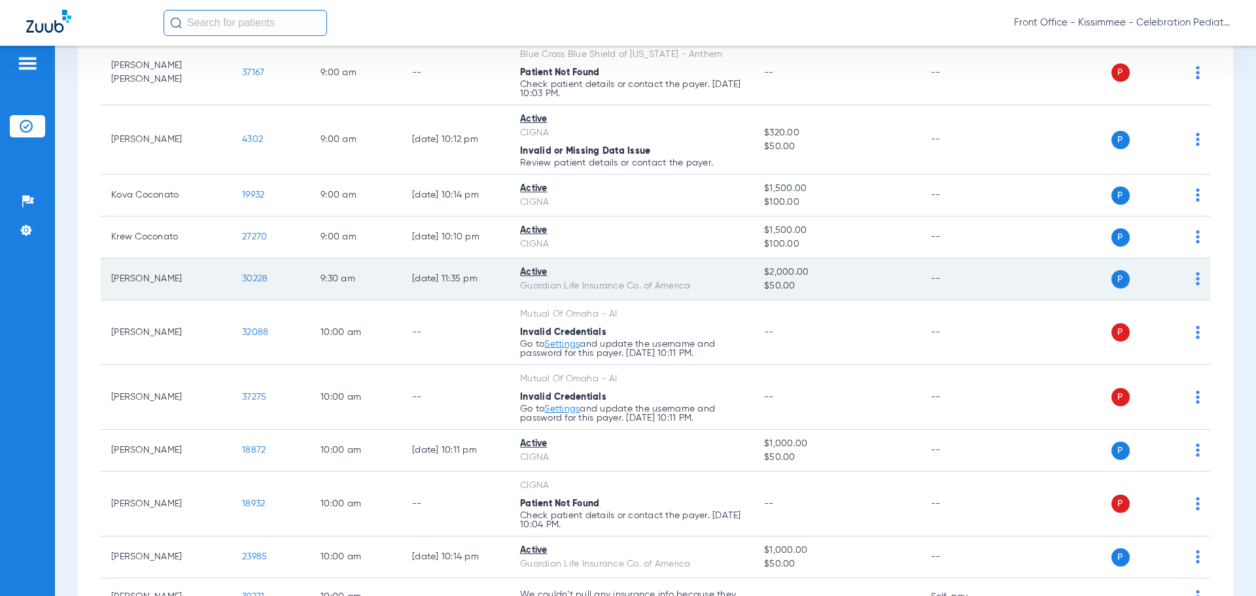
click at [261, 281] on span "30228" at bounding box center [255, 278] width 26 height 9
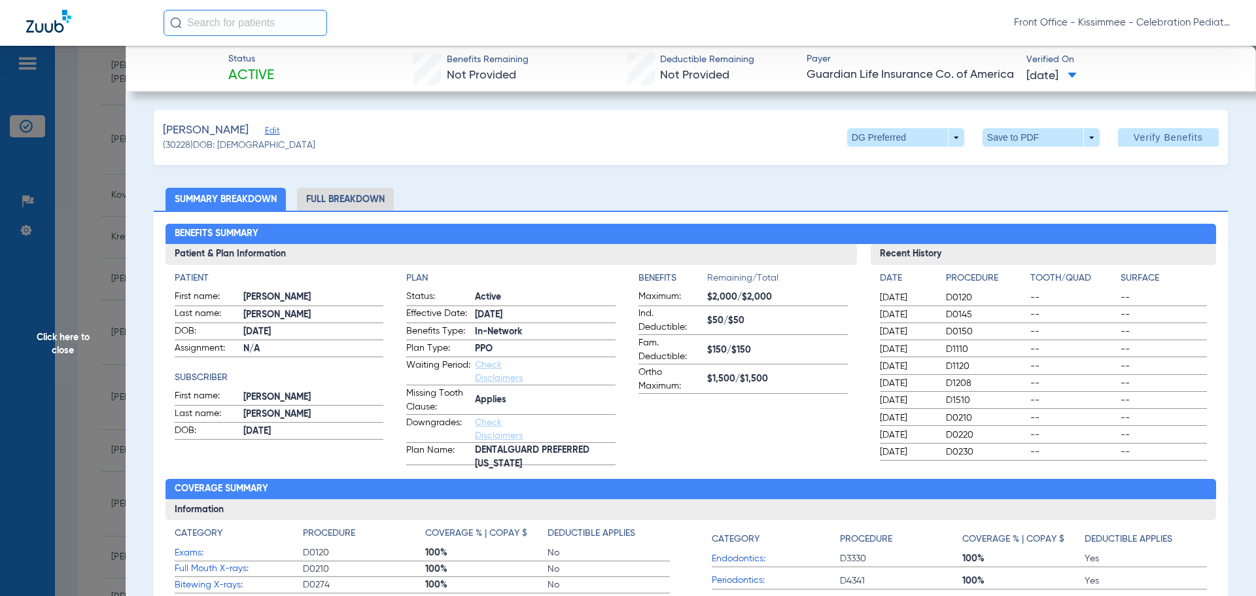
click at [329, 205] on li "Full Breakdown" at bounding box center [345, 199] width 97 height 23
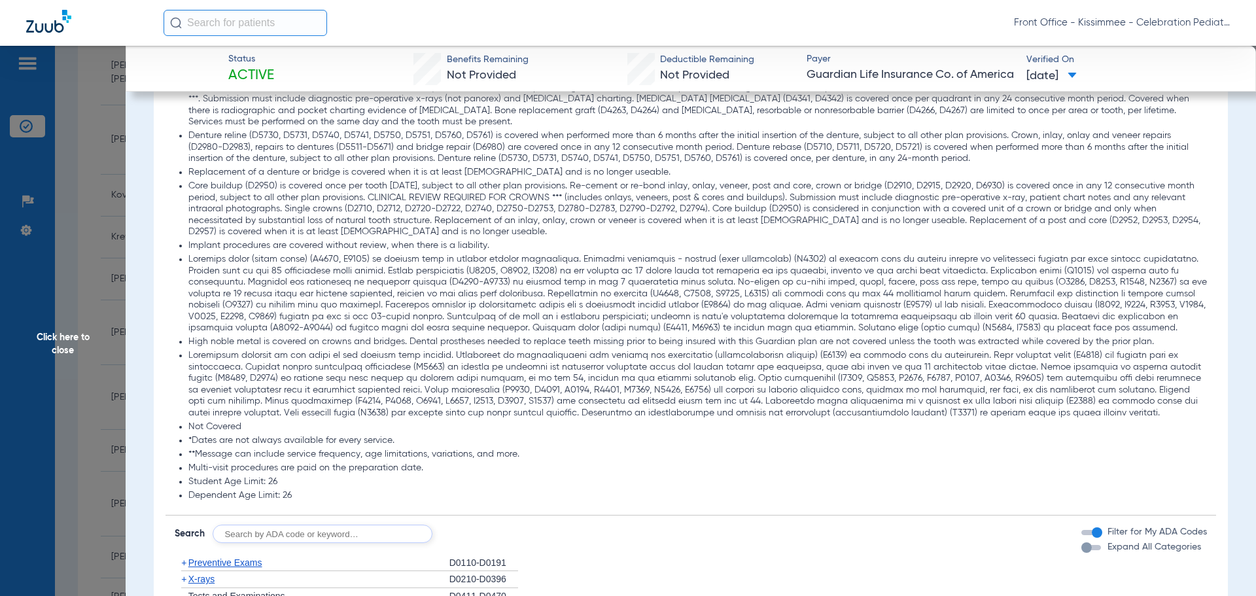
scroll to position [1636, 0]
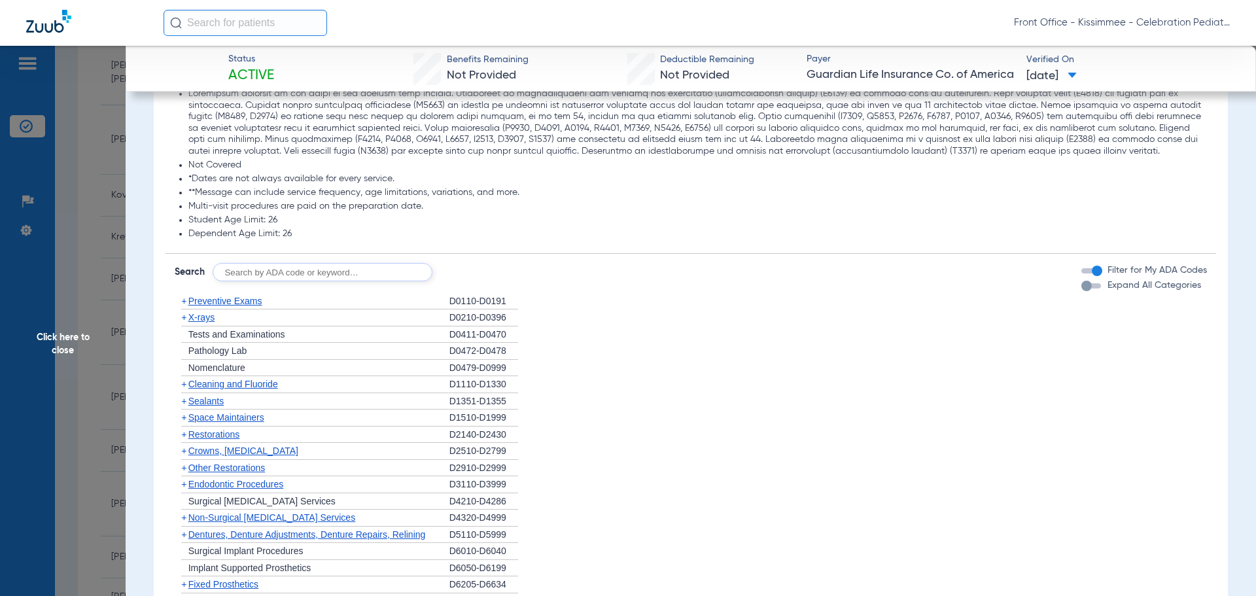
click at [1081, 289] on div "button" at bounding box center [1086, 286] width 10 height 10
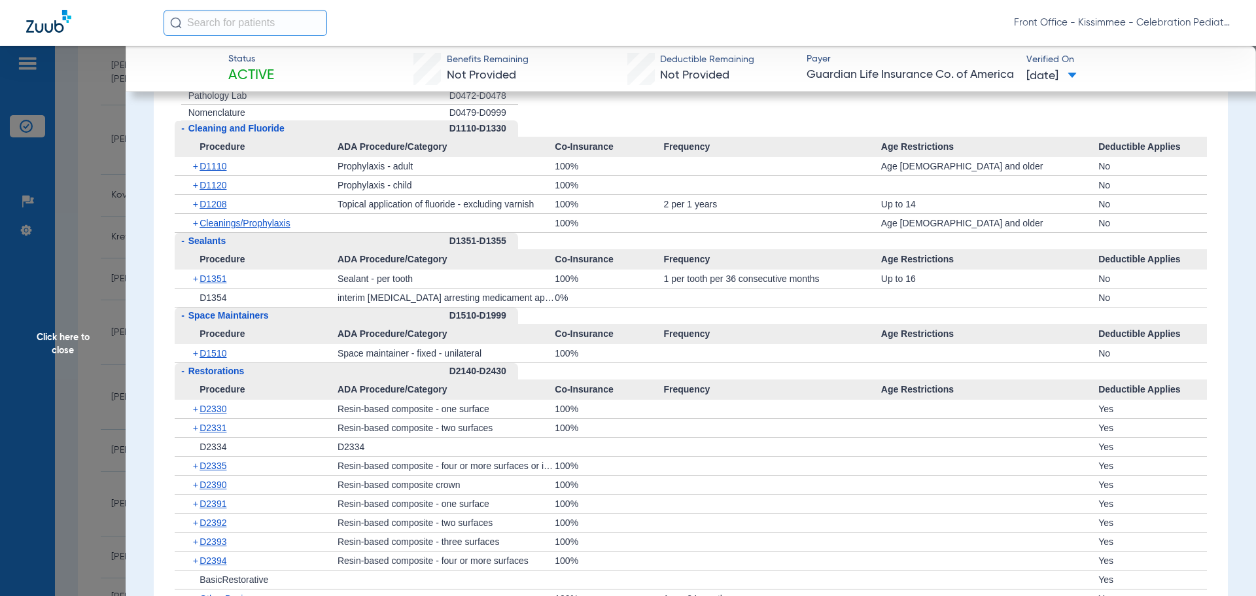
scroll to position [1701, 0]
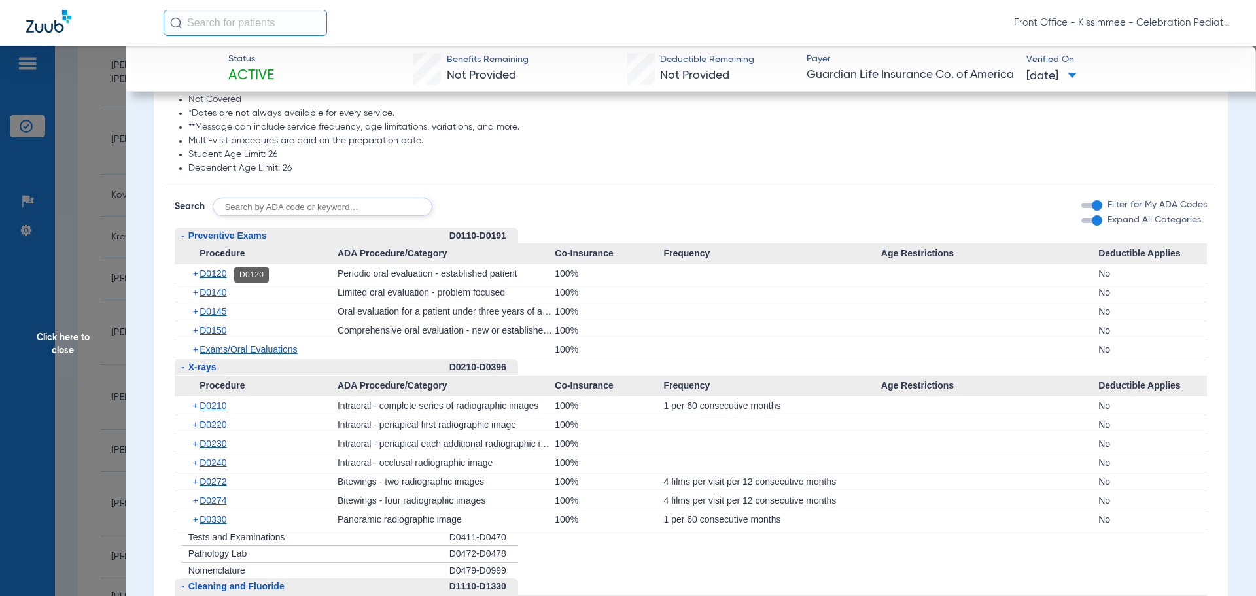
click at [224, 277] on span "D0120" at bounding box center [213, 273] width 27 height 10
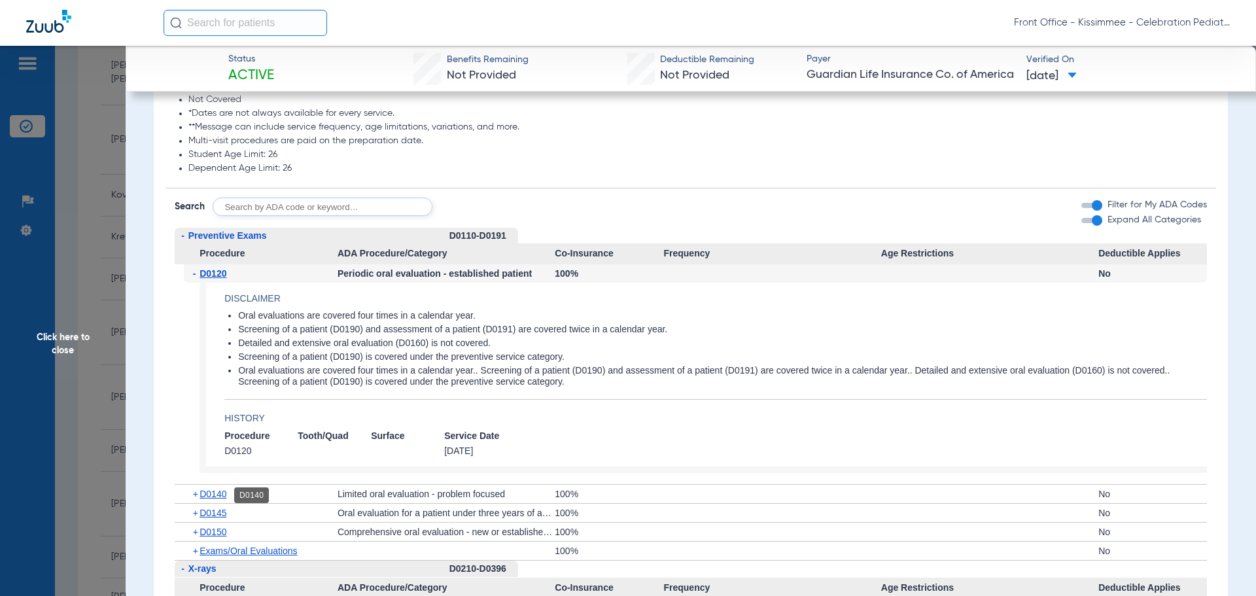
click at [216, 494] on span "D0140" at bounding box center [213, 494] width 27 height 10
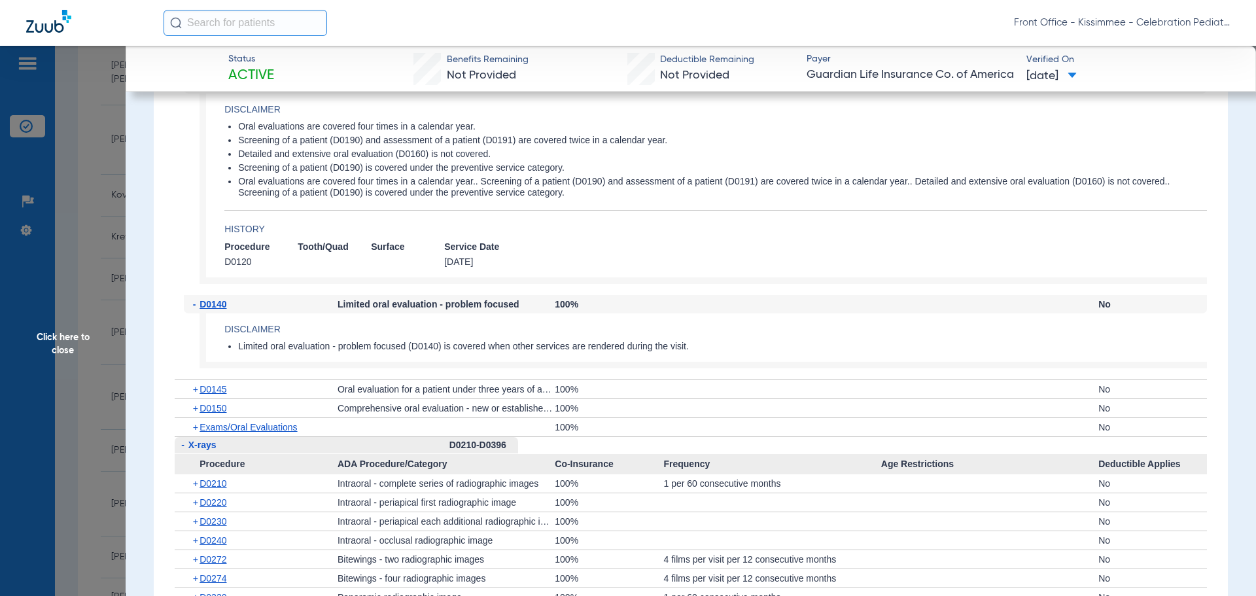
scroll to position [1897, 0]
